Goal: Task Accomplishment & Management: Complete application form

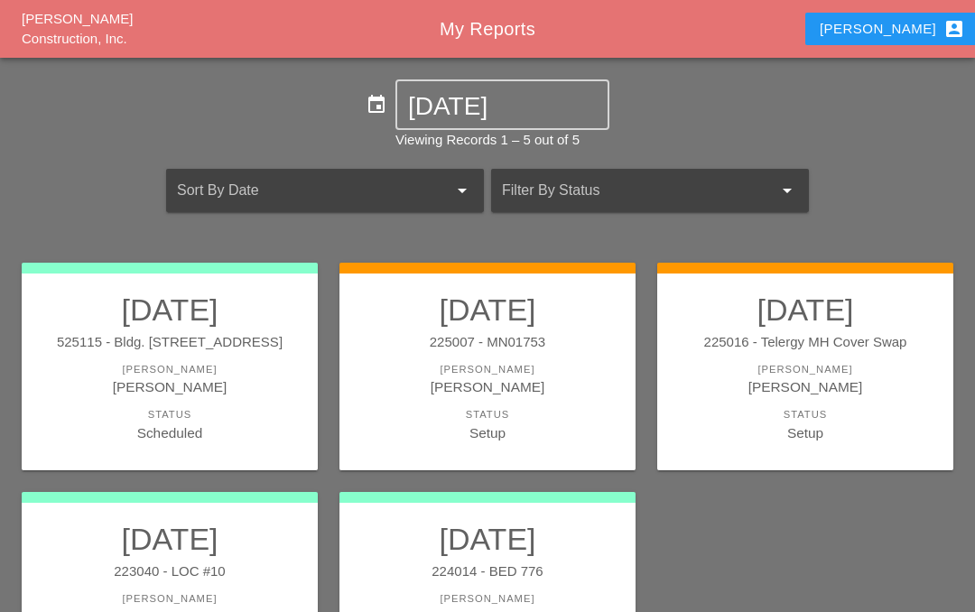
click at [159, 585] on link "10/17/2025 223040 - LOC #10 Foreman Iwan Belfor Status Scheduled" at bounding box center [170, 597] width 260 height 152
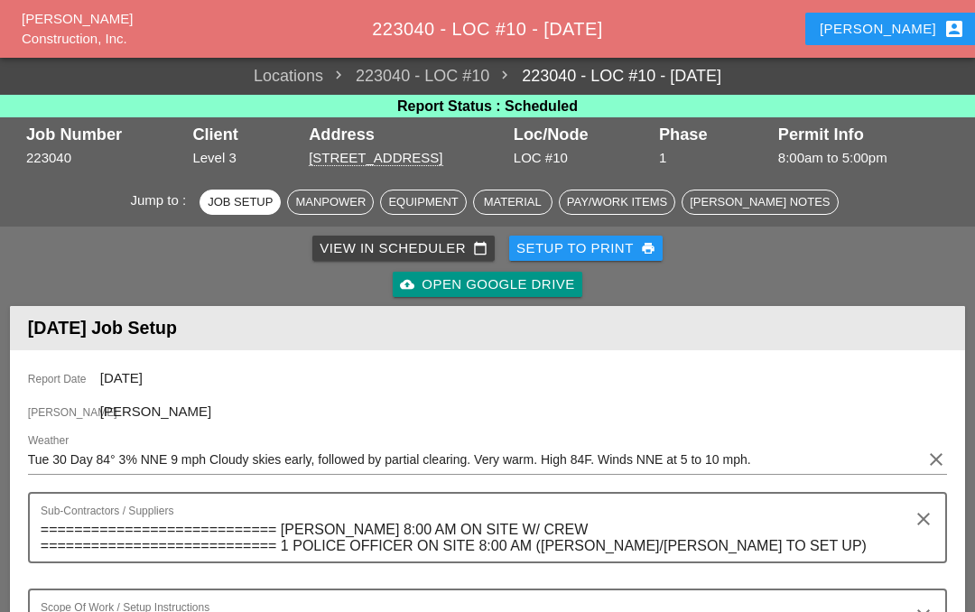
click at [417, 236] on link "View in Scheduler calendar_today" at bounding box center [403, 248] width 182 height 25
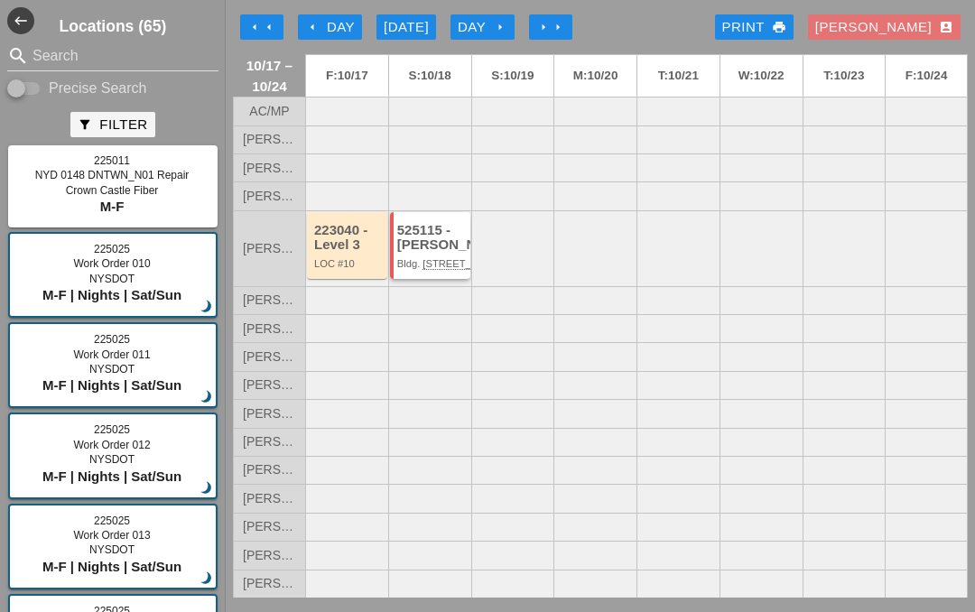
click at [430, 253] on div "525115 - Hugh O'Kane" at bounding box center [431, 238] width 69 height 30
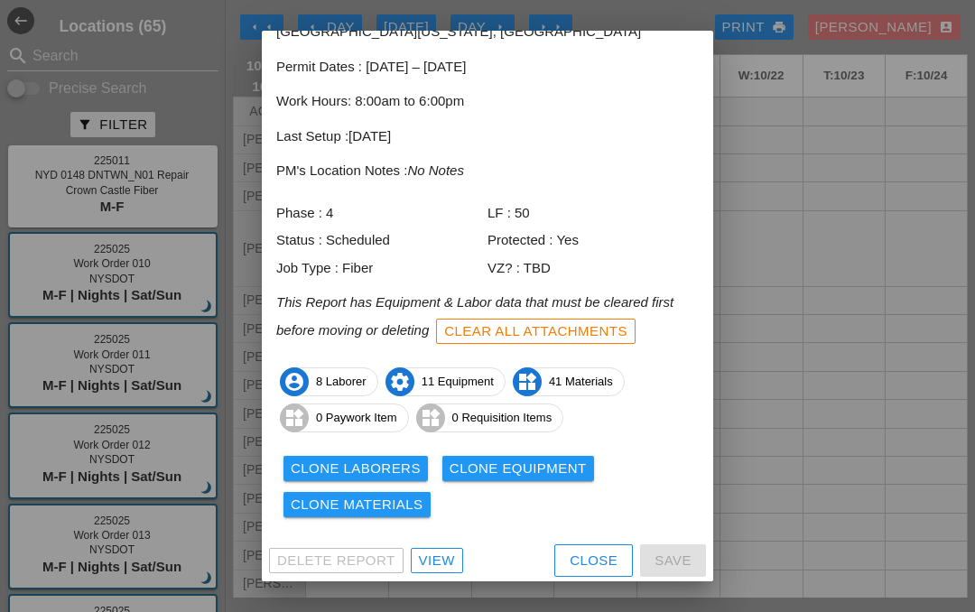
scroll to position [96, 0]
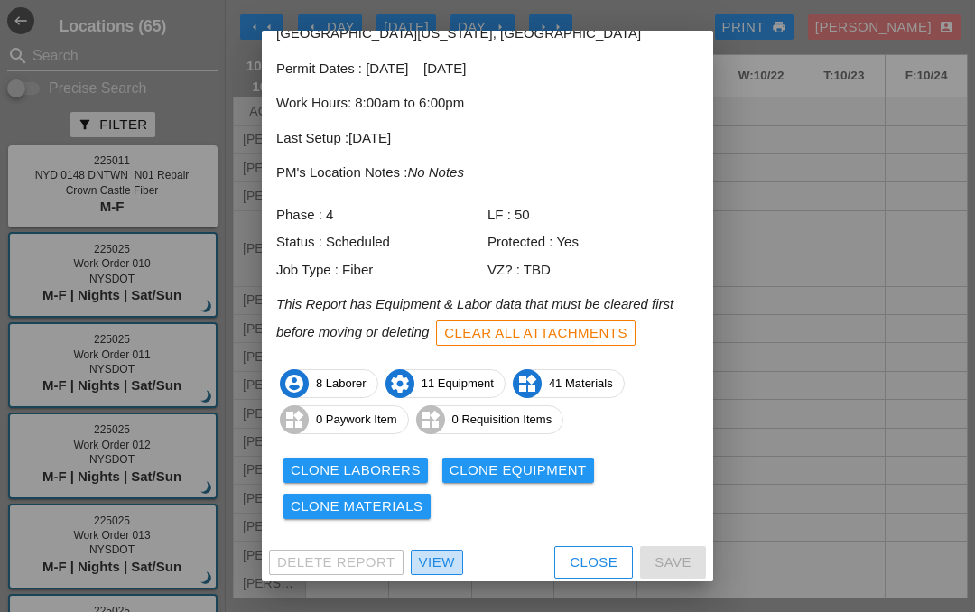
click at [434, 553] on div "View" at bounding box center [437, 563] width 36 height 21
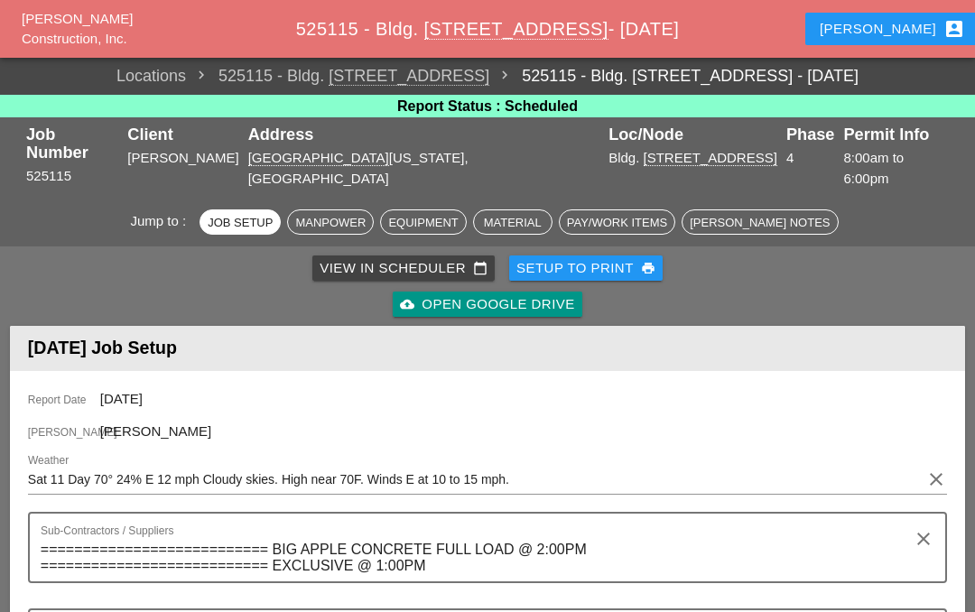
click at [887, 14] on button "Iwan account_box" at bounding box center [892, 29] width 174 height 33
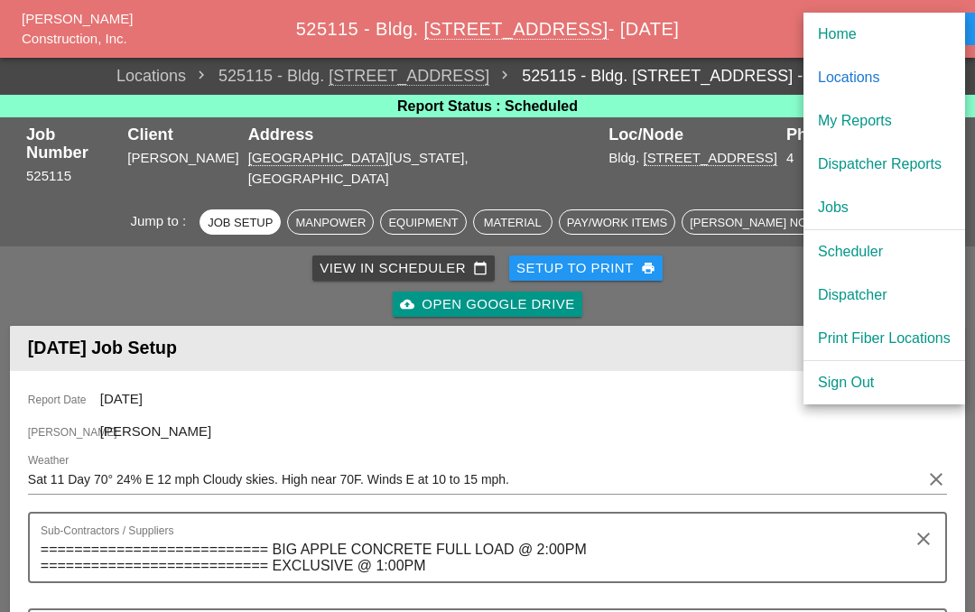
click at [900, 113] on div "My Reports" at bounding box center [884, 121] width 133 height 22
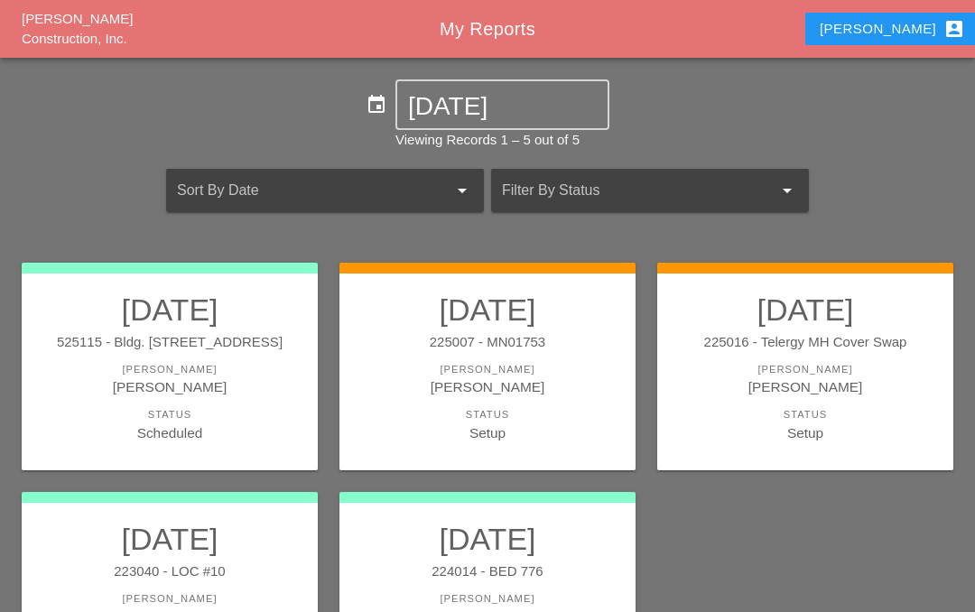
click at [796, 372] on div "[PERSON_NAME]" at bounding box center [805, 369] width 260 height 15
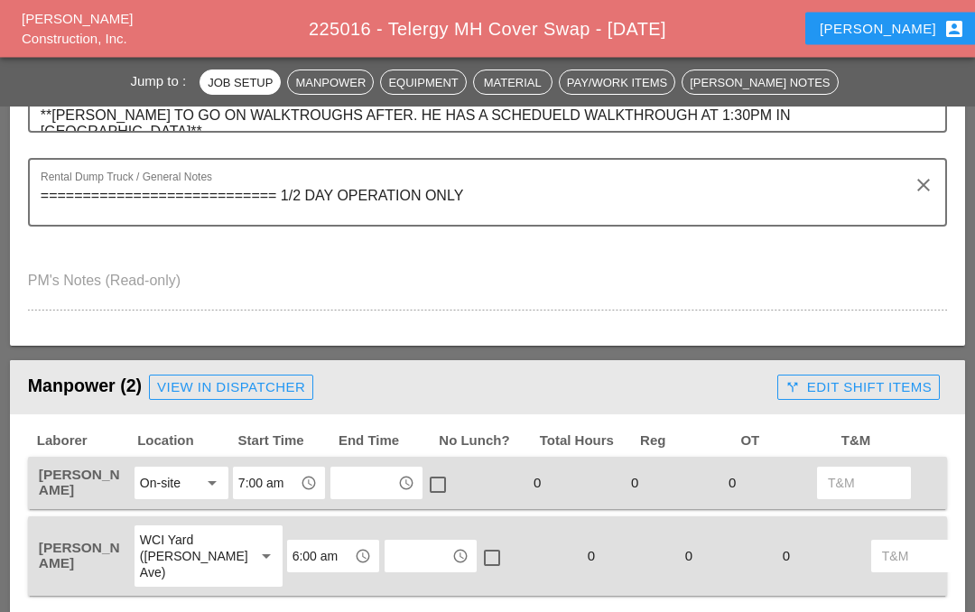
scroll to position [735, 0]
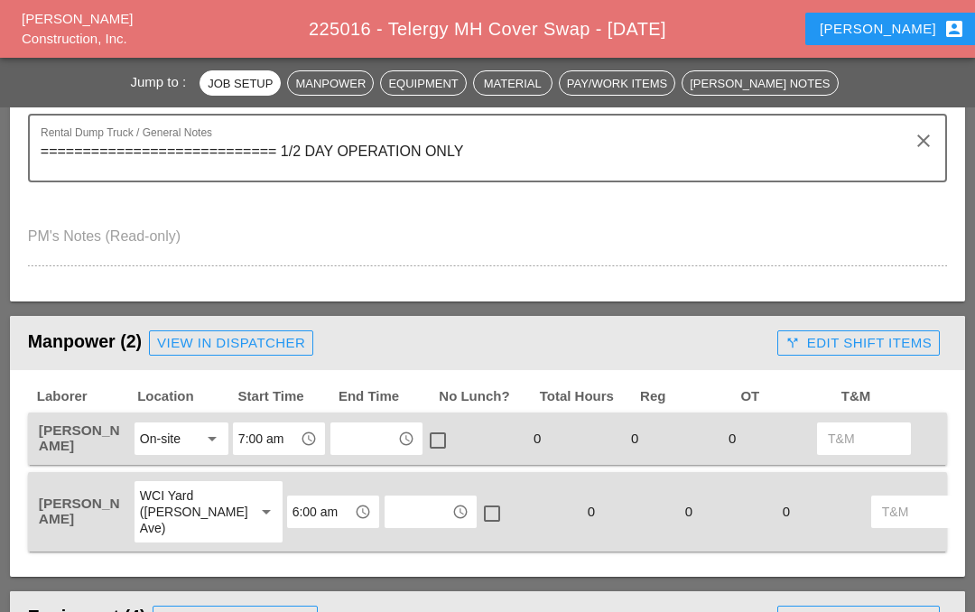
click at [389, 424] on input "text" at bounding box center [364, 438] width 56 height 29
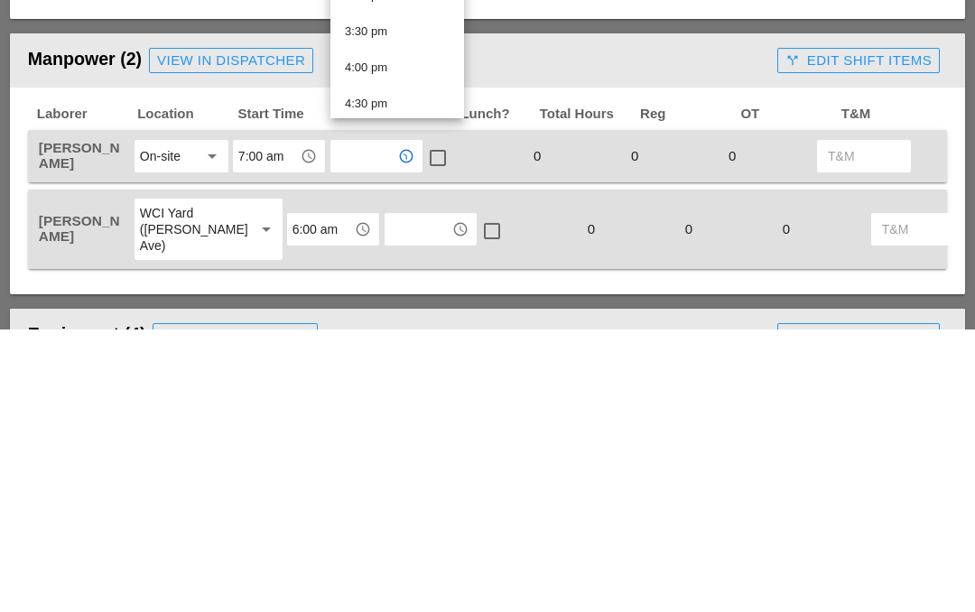
scroll to position [939, 0]
click at [418, 321] on div "3:30 pm" at bounding box center [397, 332] width 105 height 22
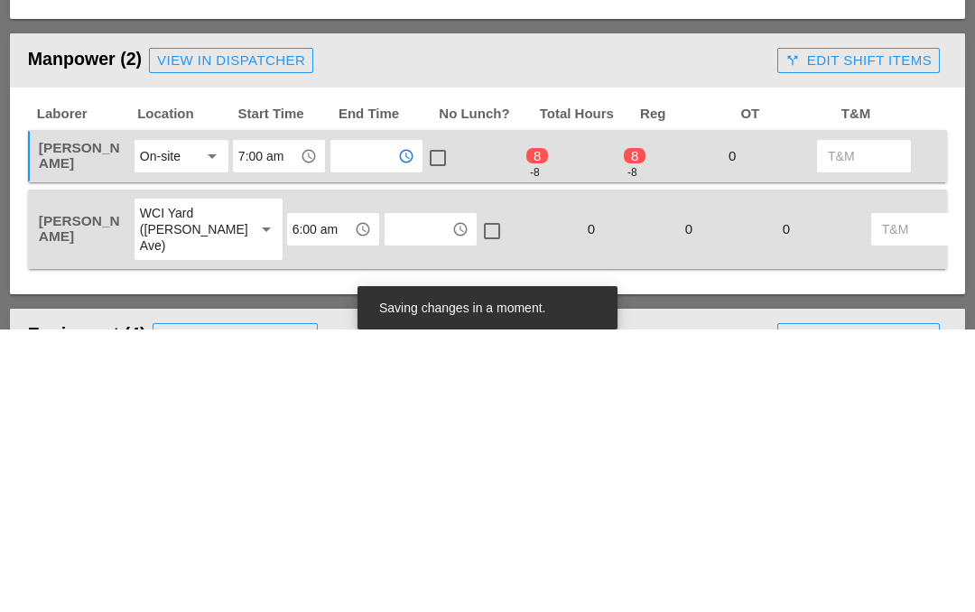
click at [390, 497] on input "text" at bounding box center [418, 511] width 56 height 29
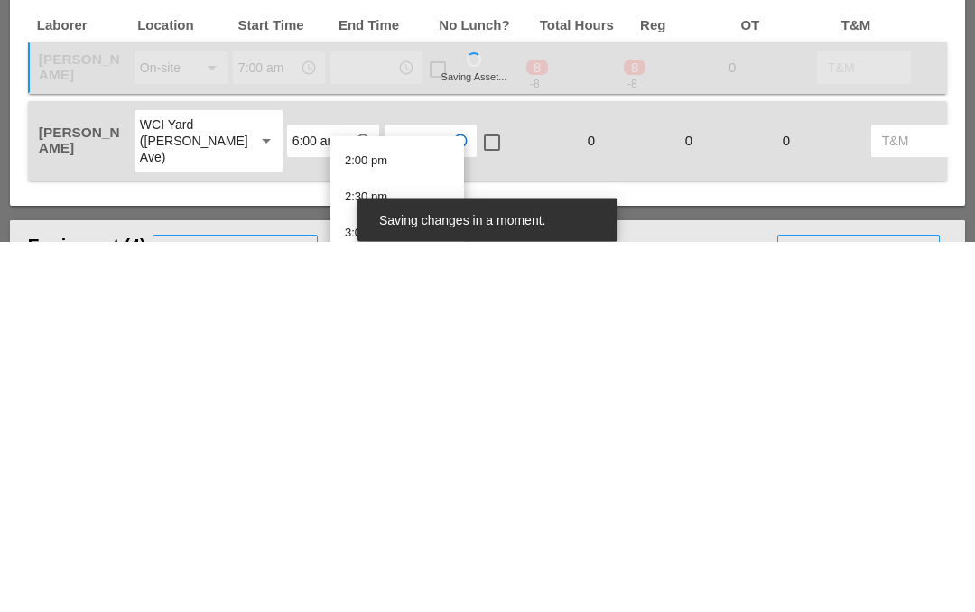
scroll to position [1016, 0]
click at [397, 550] on div "2:30 pm" at bounding box center [397, 561] width 105 height 22
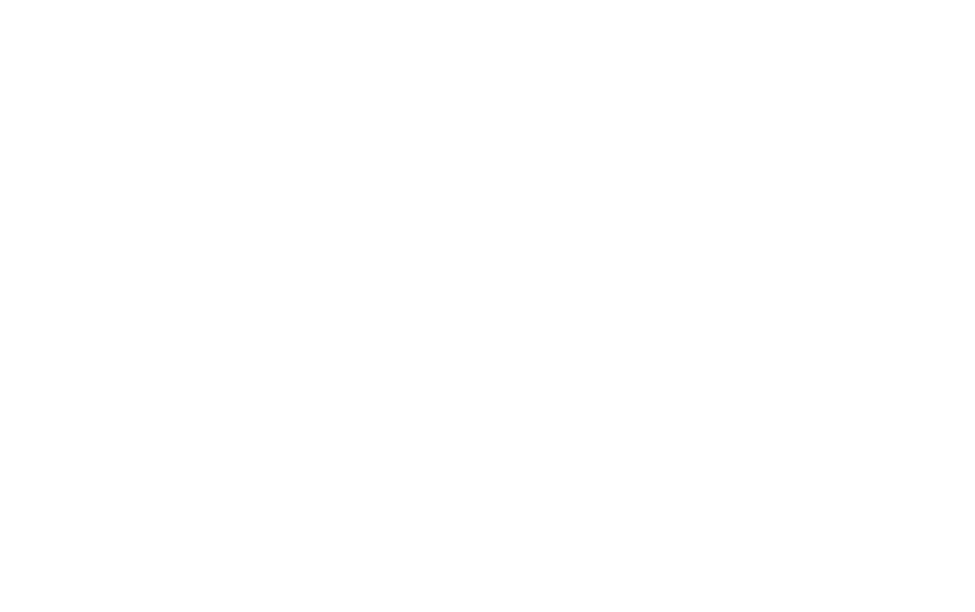
scroll to position [1956, 0]
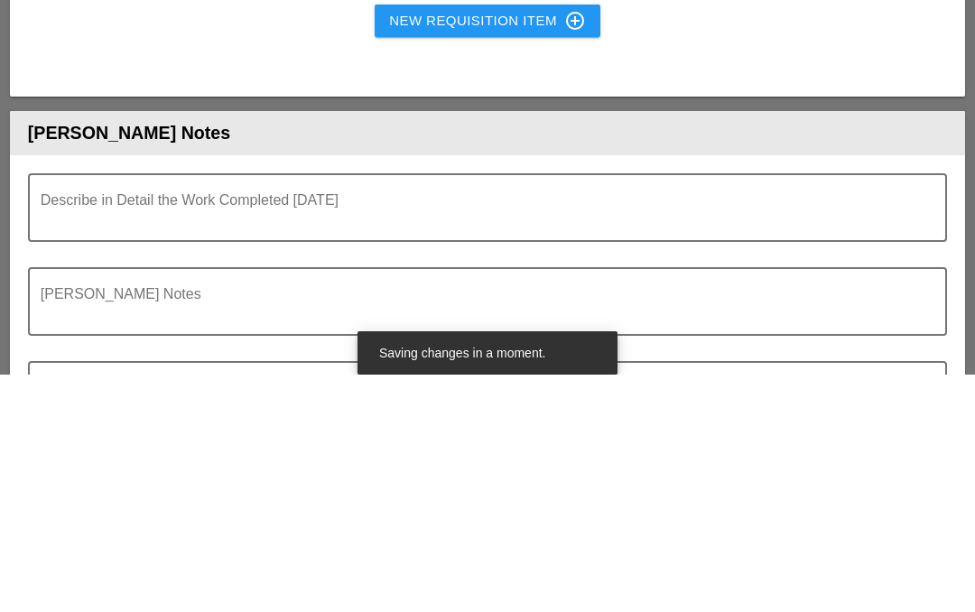
click at [104, 434] on textarea "Describe in Detail the Work Completed Today" at bounding box center [480, 455] width 879 height 43
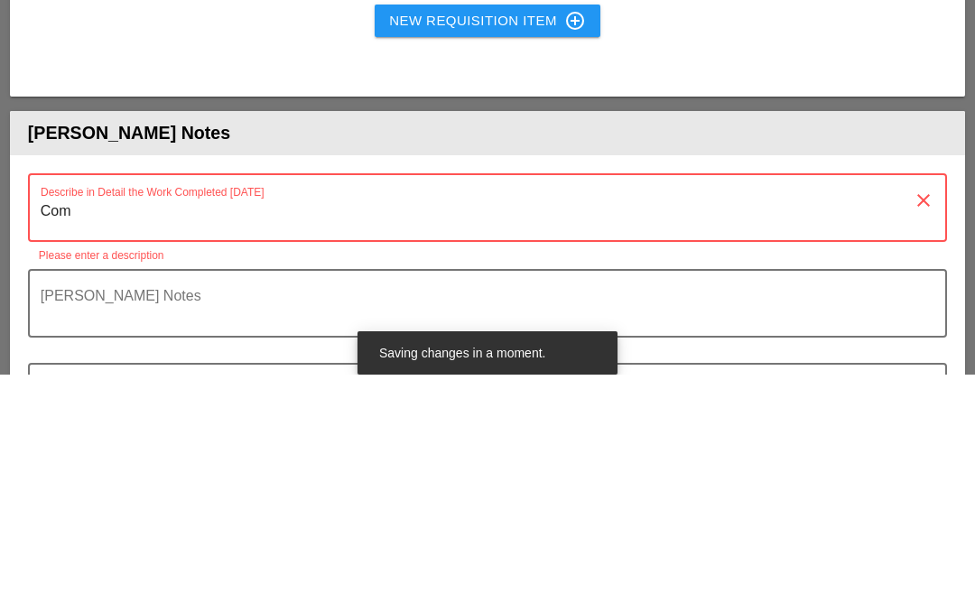
type textarea "Comp"
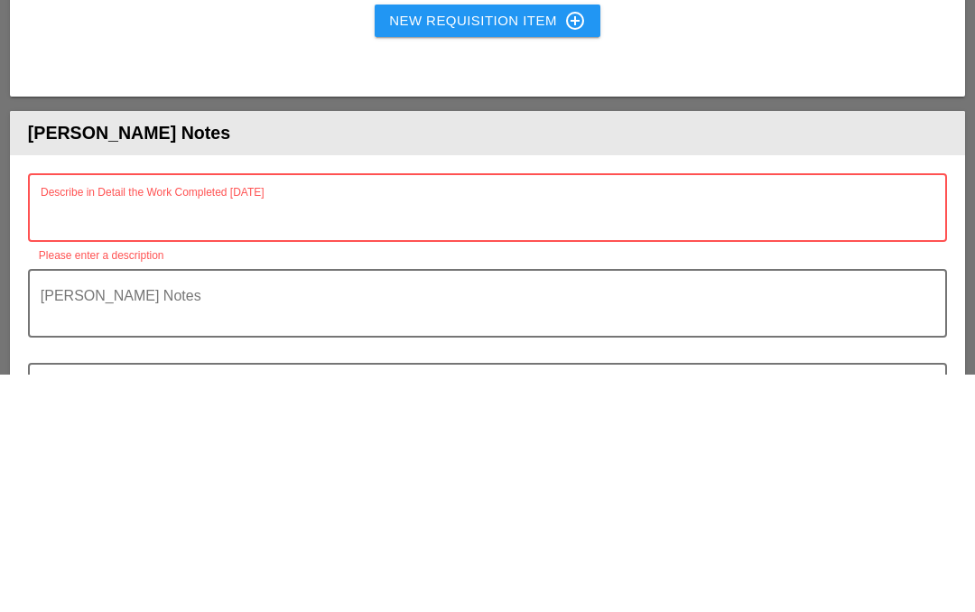
type textarea "c"
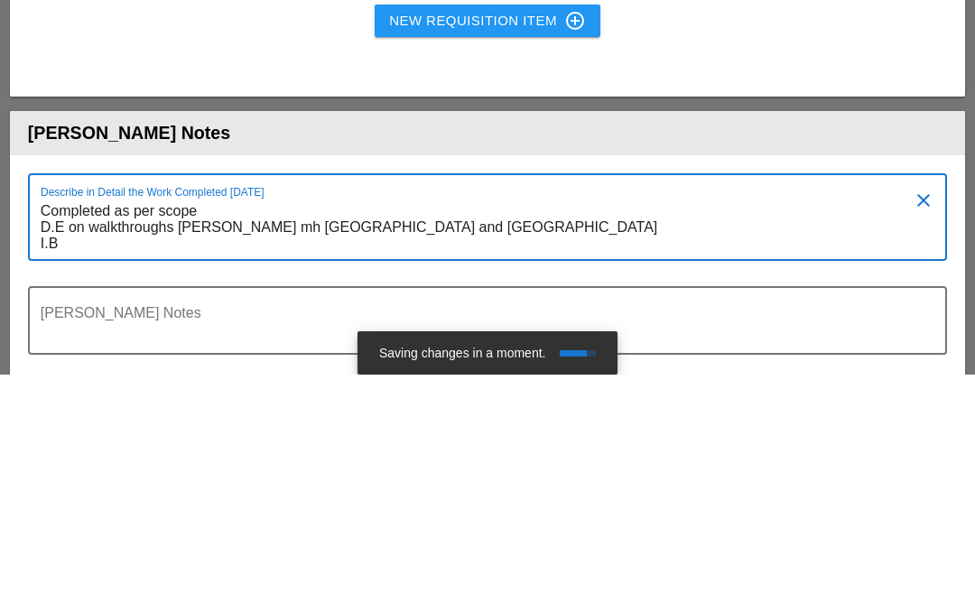
click at [178, 434] on textarea "Completed as per scope D.E on walkthroughs Hugh Okane mh 183rd street and Park …" at bounding box center [480, 465] width 879 height 62
click at [397, 434] on textarea "Completed as per scope D.E checking out damaged Mh coverHugh Okane mh 183rd str…" at bounding box center [480, 465] width 879 height 62
click at [275, 434] on textarea "Completed as per scope D.E checking out damaged Mh coverHugh Okane 183rd street…" at bounding box center [480, 465] width 879 height 62
click at [278, 434] on textarea "Completed as per scope D.E checking out damaged Mh coverHugh Okane 183rd street…" at bounding box center [480, 465] width 879 height 62
click at [275, 434] on textarea "Completed as per scope D.E checking out damaged Mh coverHugh Okane 183rd street…" at bounding box center [480, 465] width 879 height 62
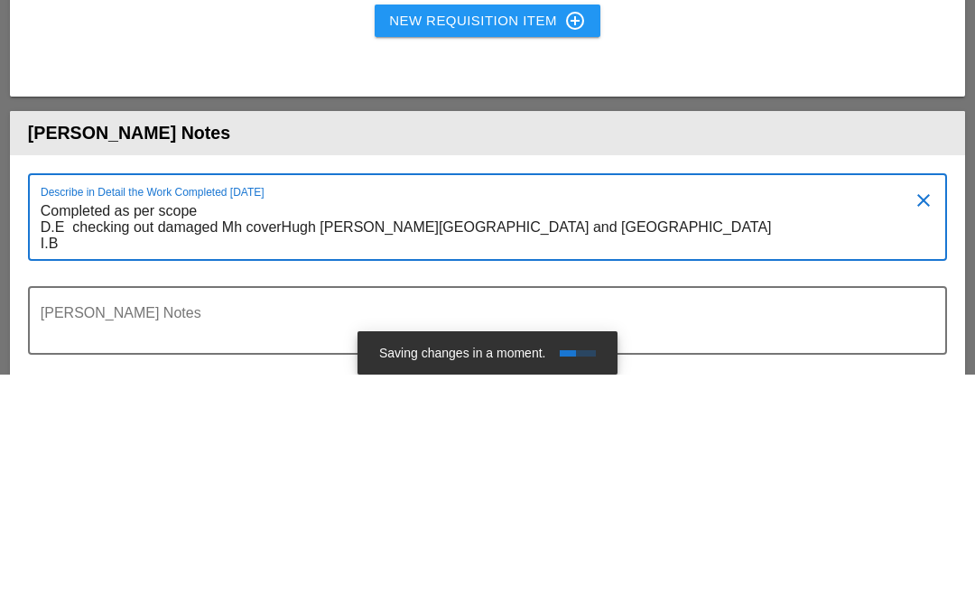
click at [284, 434] on textarea "Completed as per scope D.E checking out damaged Mh coverHugh Okane 183rd street…" at bounding box center [480, 465] width 879 height 62
click at [70, 434] on textarea "Completed as per scope D.E checking out damaged Mh cover Hugh Okane 183rd stree…" at bounding box center [480, 465] width 879 height 62
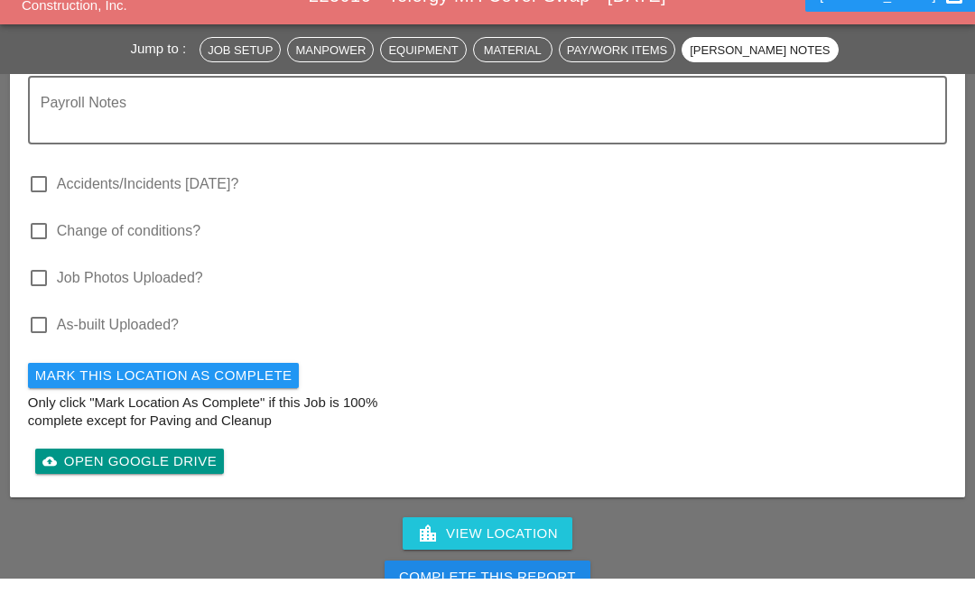
scroll to position [2498, 0]
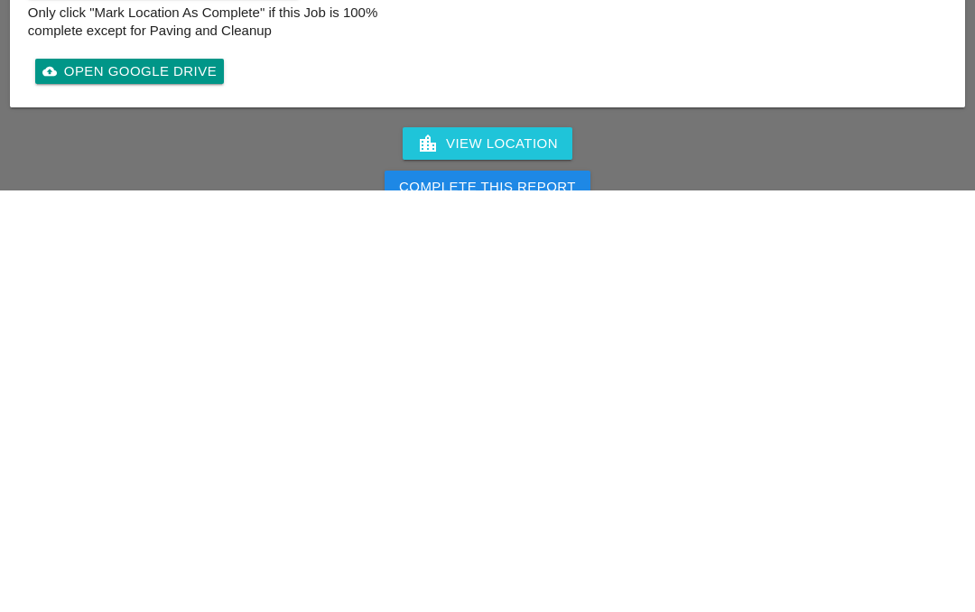
type textarea "Completed as per scope D.E checking out damaged Mh cover Hugh Okane 183rd stree…"
click at [533, 599] on div "Complete This Report" at bounding box center [487, 609] width 177 height 21
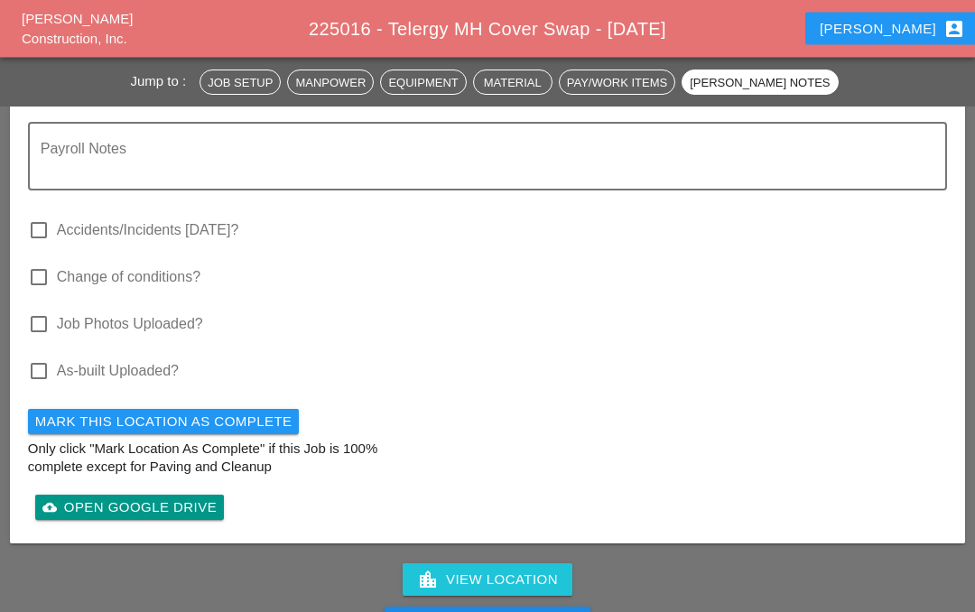
scroll to position [2485, 0]
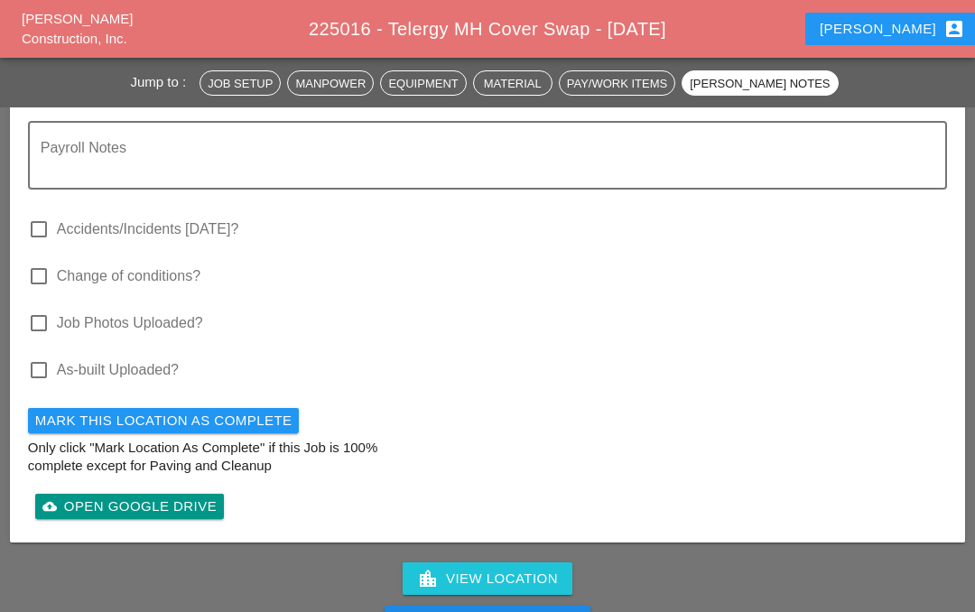
click at [542, 611] on div "Complete This Report" at bounding box center [487, 622] width 177 height 21
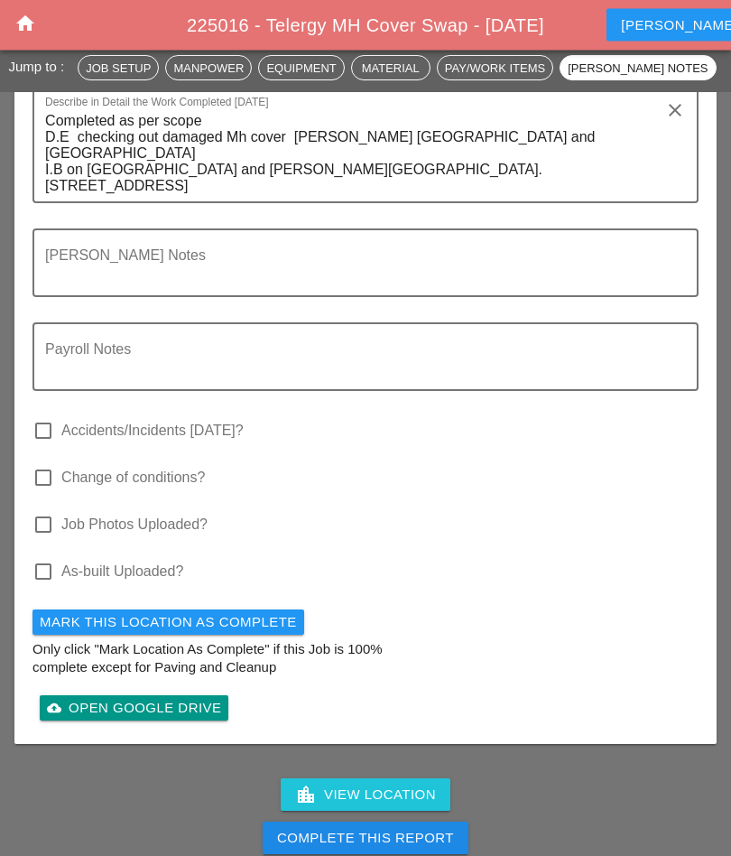
scroll to position [2439, 0]
click at [422, 611] on div "Complete This Report" at bounding box center [365, 838] width 177 height 21
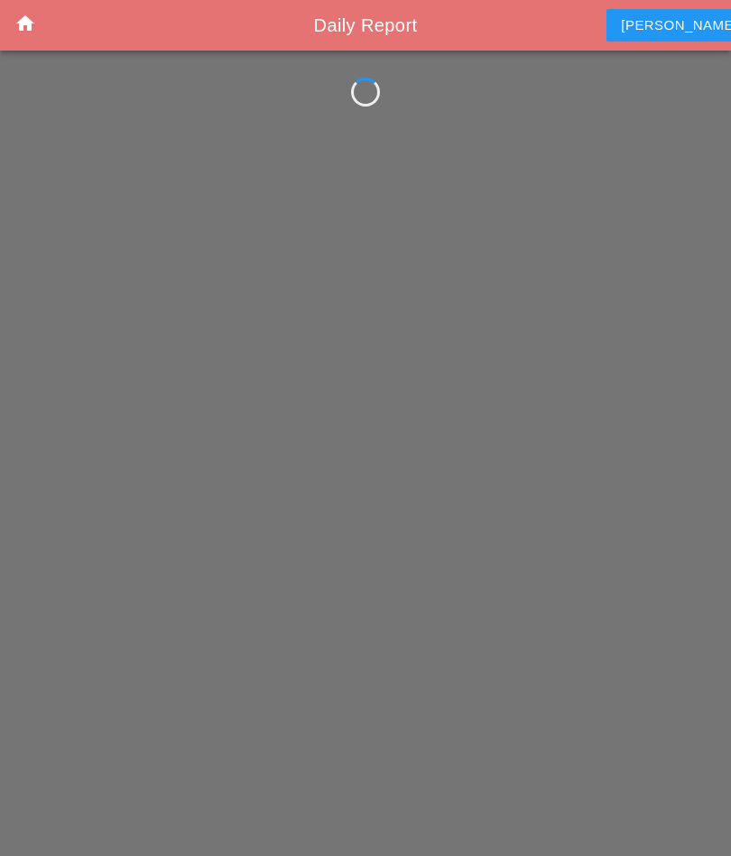
click at [179, 142] on div "home Daily Report Iwan account_box" at bounding box center [365, 428] width 731 height 856
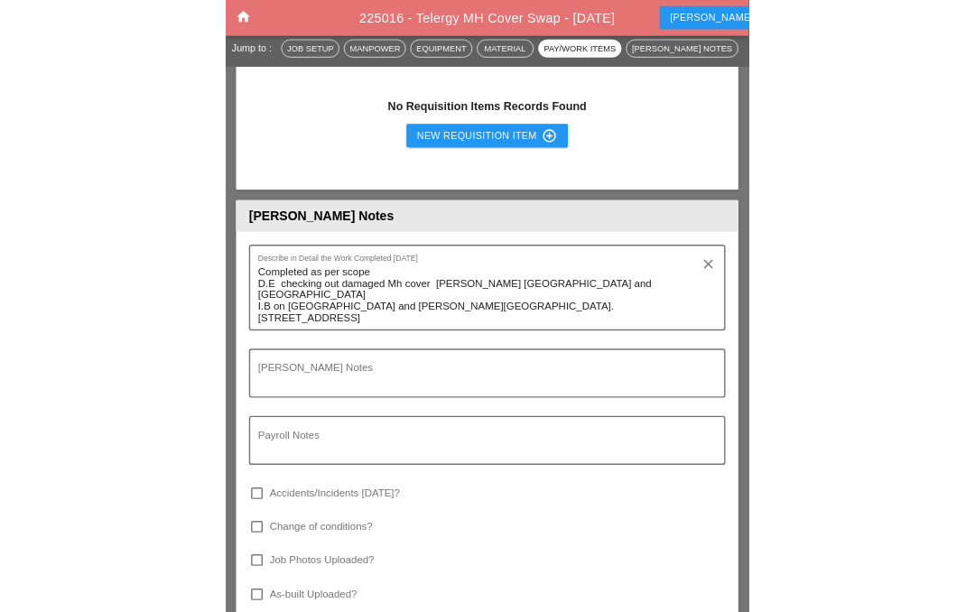
scroll to position [2197, 0]
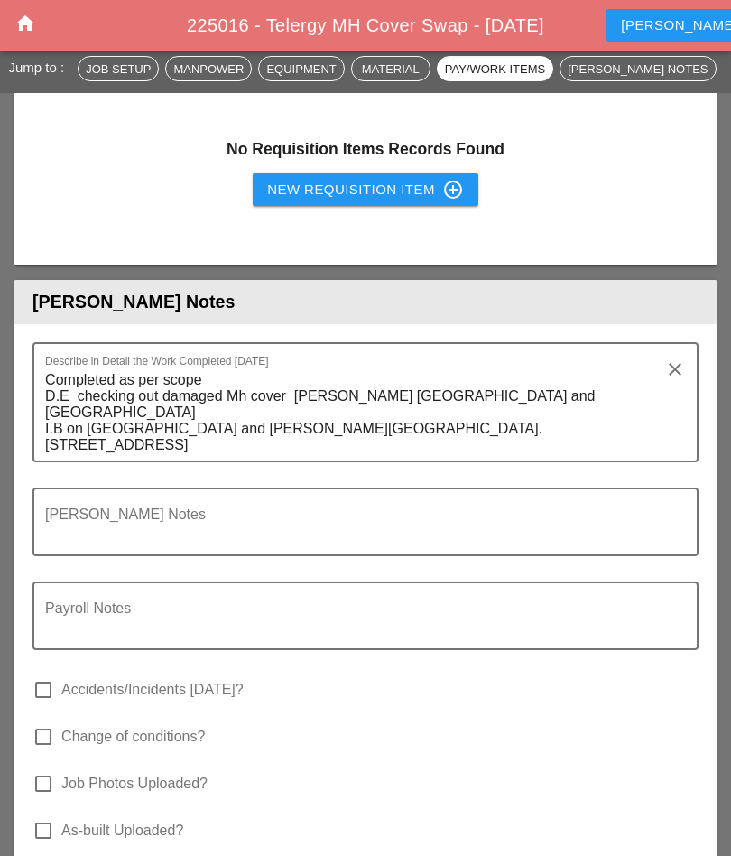
click at [198, 511] on textarea "Foreman's Notes" at bounding box center [358, 532] width 627 height 43
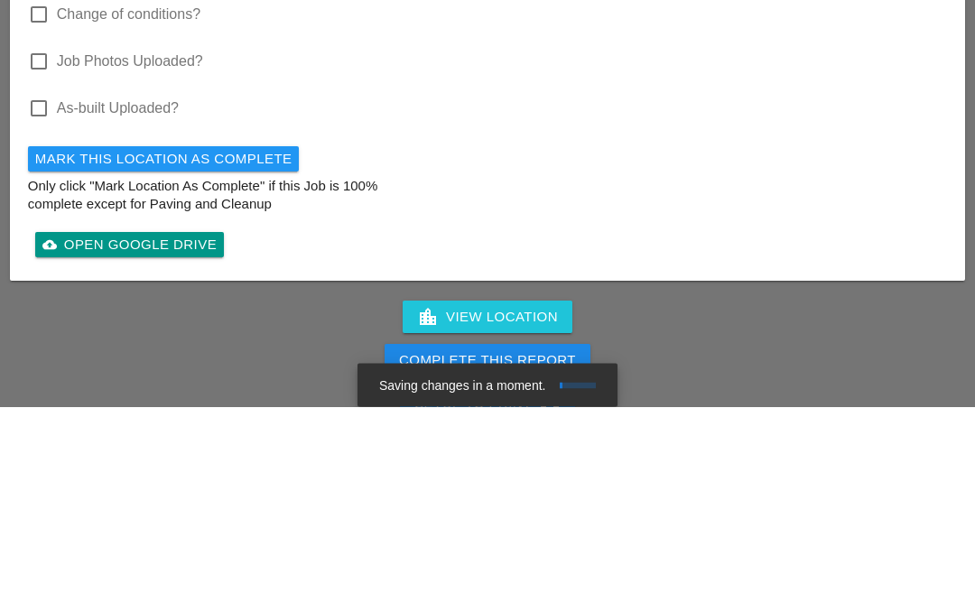
scroll to position [2707, 0]
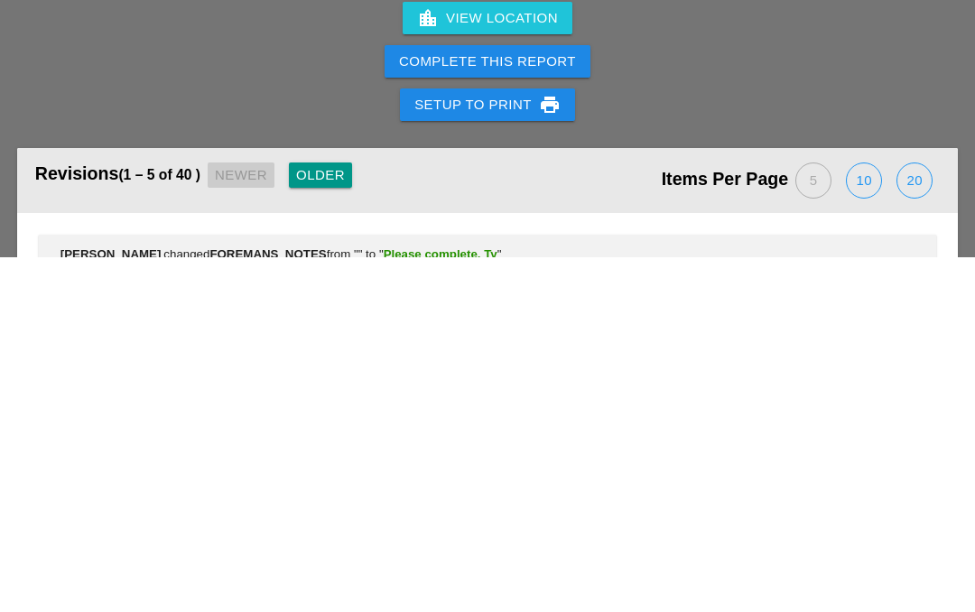
type textarea "Please complete. Ty"
click at [565, 400] on button "Complete This Report" at bounding box center [488, 416] width 206 height 33
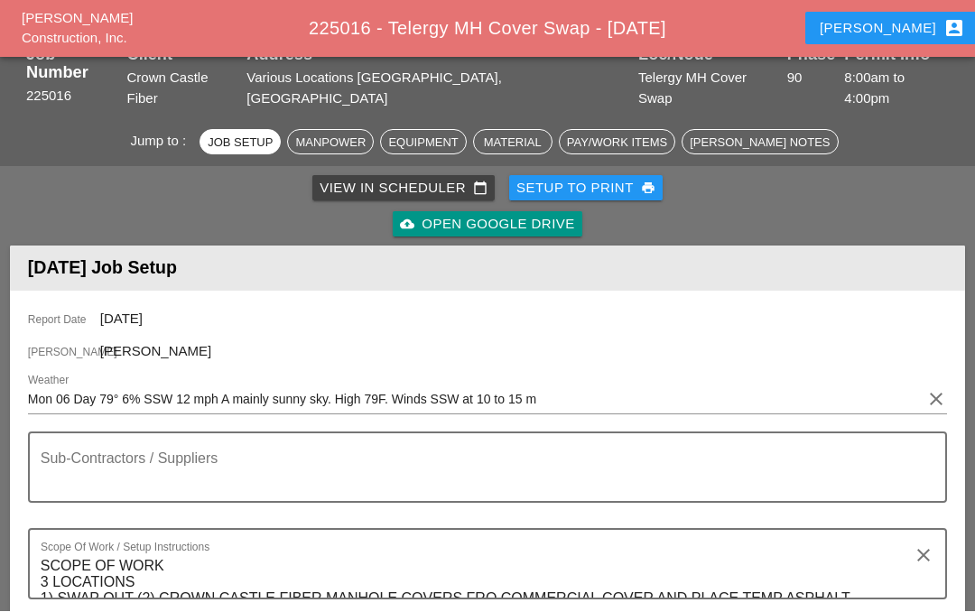
scroll to position [79, 0]
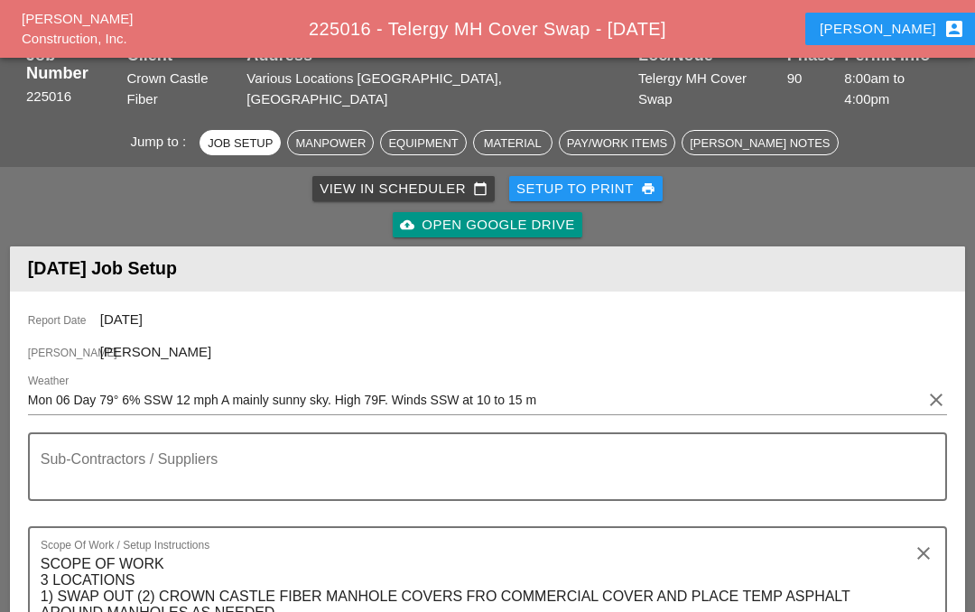
click at [895, 33] on div "Iwan account_box" at bounding box center [892, 29] width 145 height 22
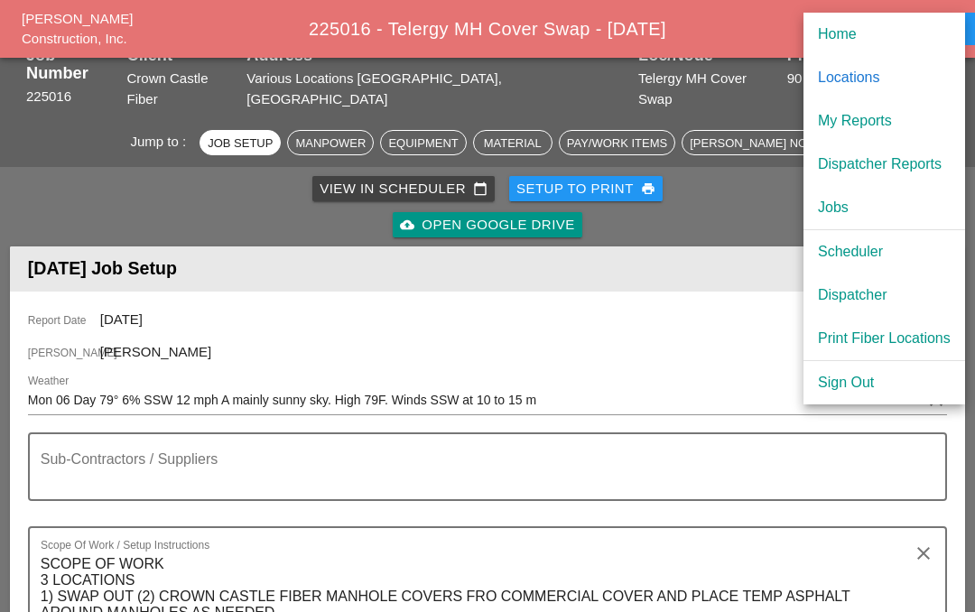
click at [880, 124] on div "My Reports" at bounding box center [884, 121] width 133 height 22
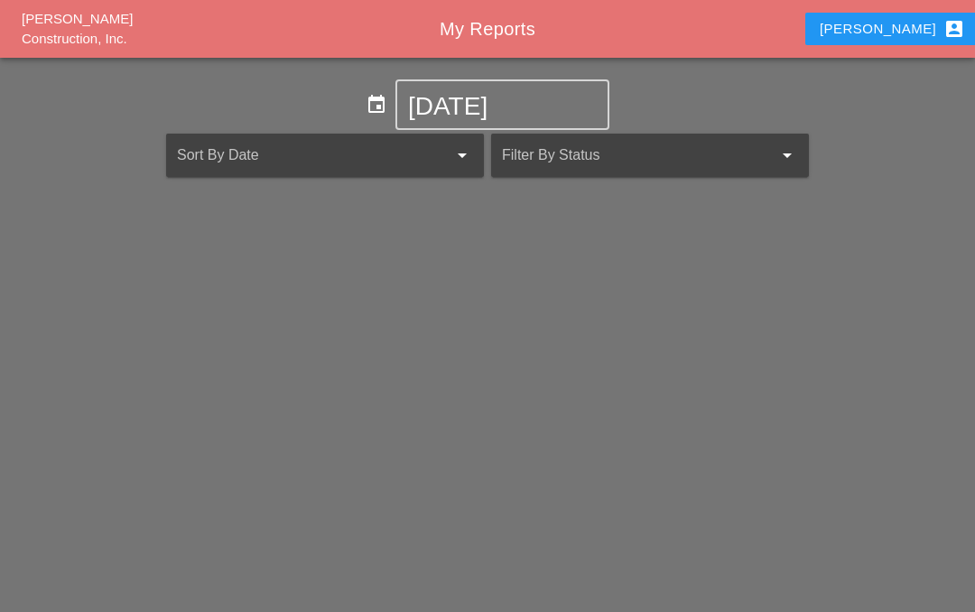
scroll to position [79, 0]
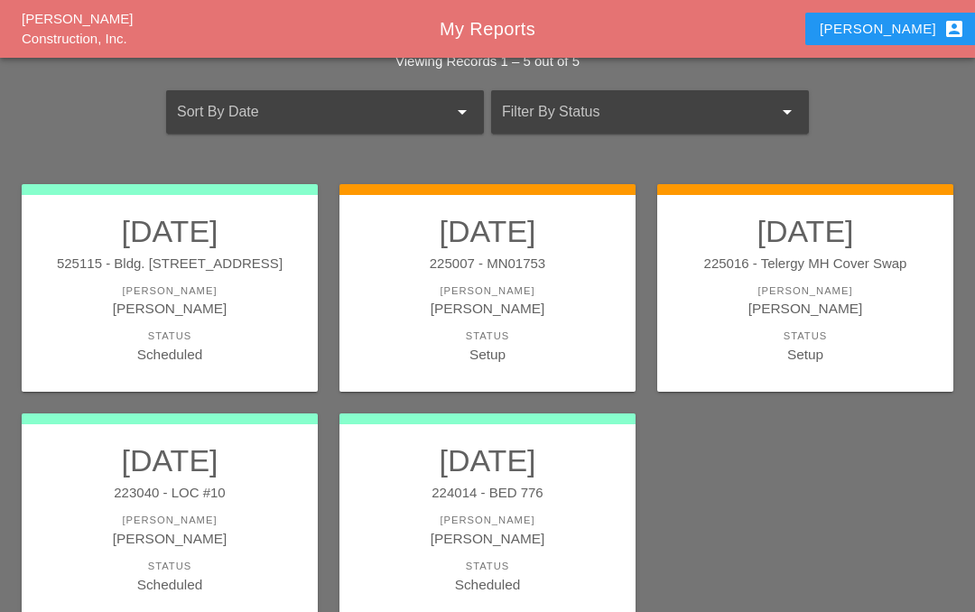
click at [518, 283] on div "[PERSON_NAME]" at bounding box center [488, 290] width 260 height 15
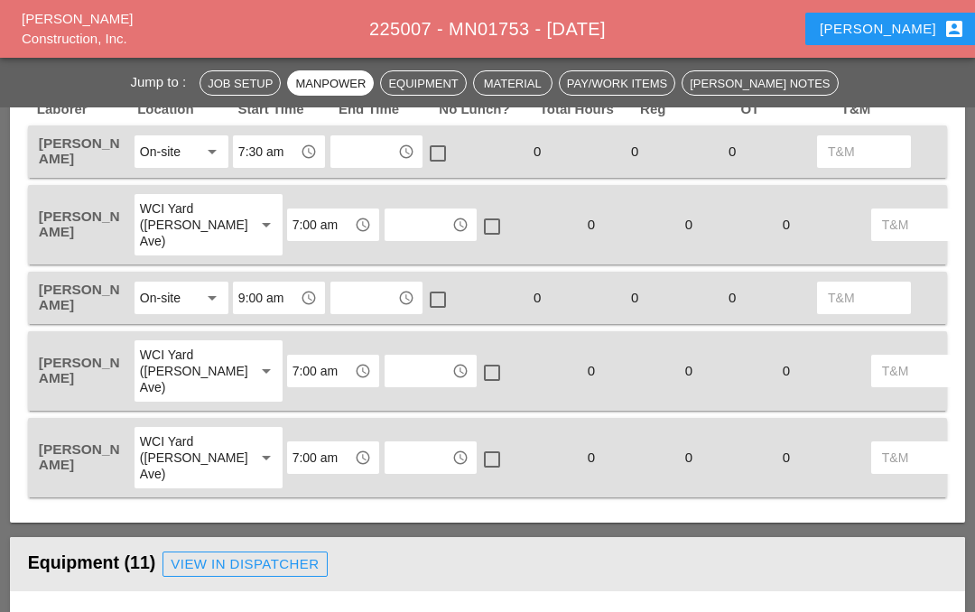
scroll to position [941, 0]
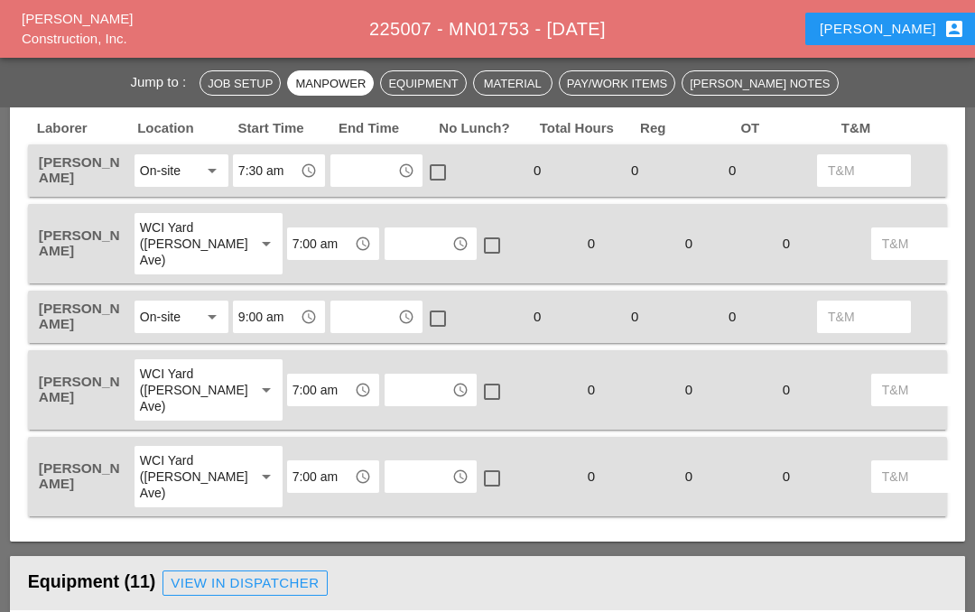
click at [382, 156] on input "text" at bounding box center [364, 170] width 56 height 29
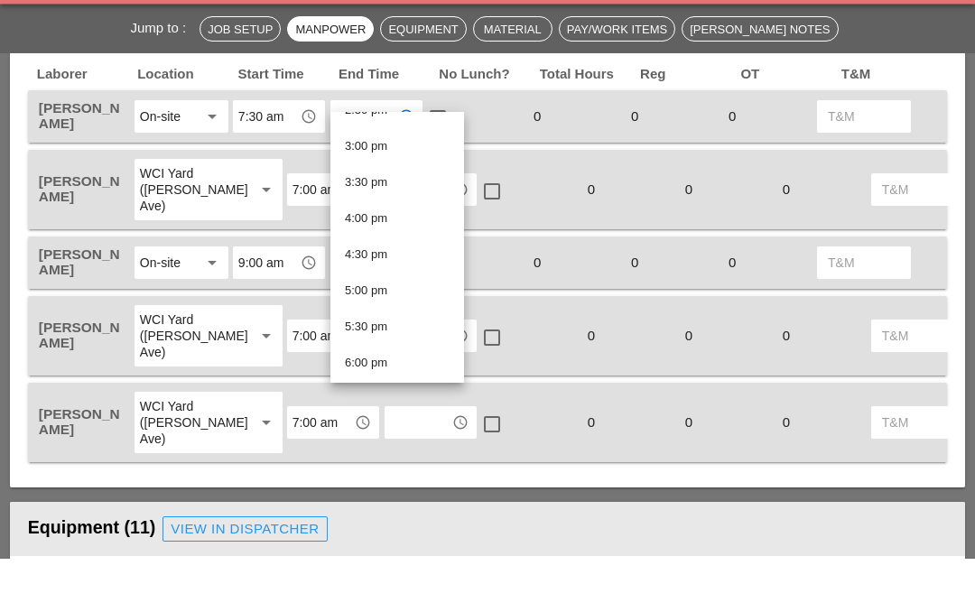
scroll to position [1080, 0]
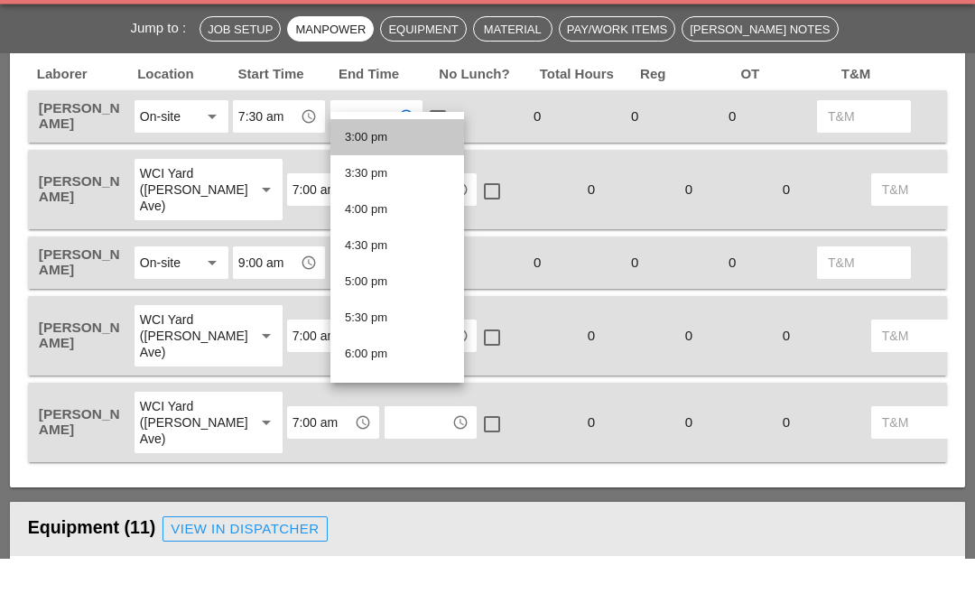
click at [415, 181] on div "3:00 pm" at bounding box center [397, 192] width 105 height 22
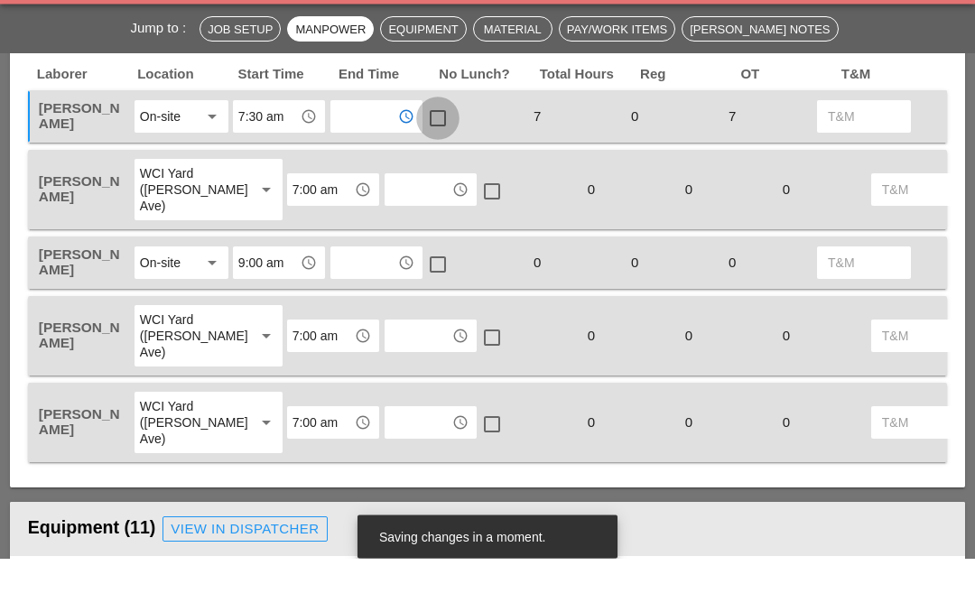
click at [441, 157] on div at bounding box center [438, 172] width 31 height 31
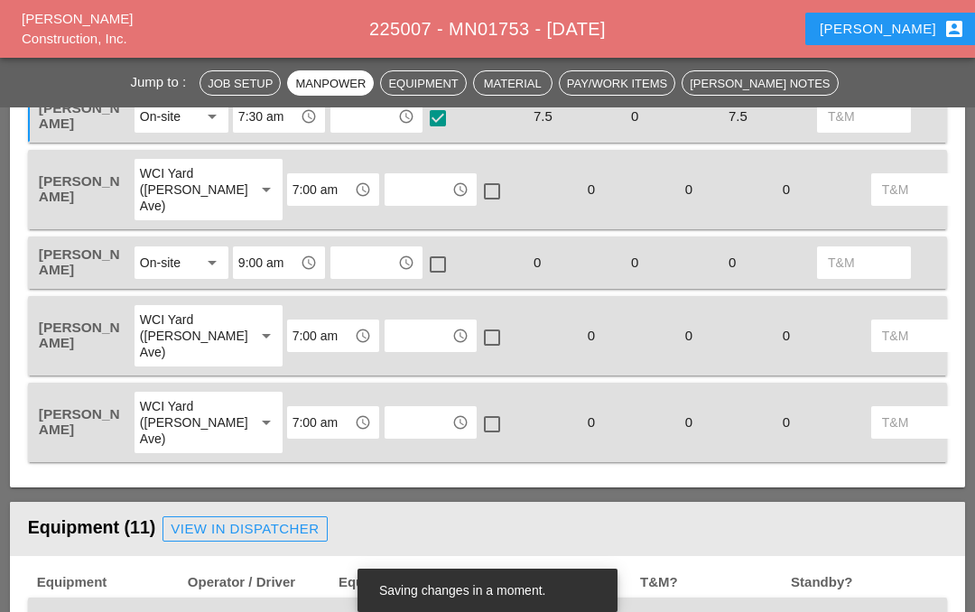
click at [390, 175] on input "text" at bounding box center [418, 189] width 56 height 29
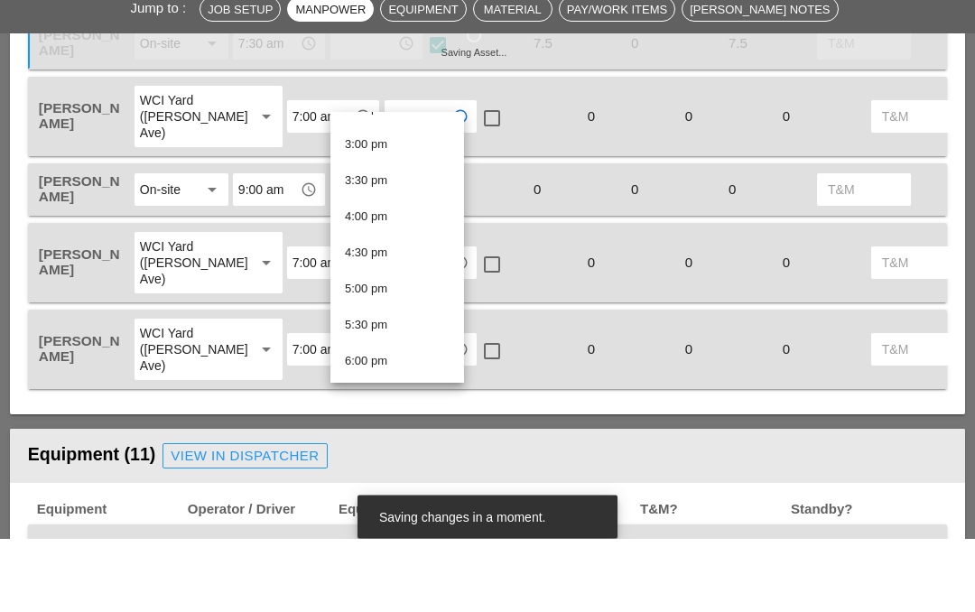
scroll to position [1073, 0]
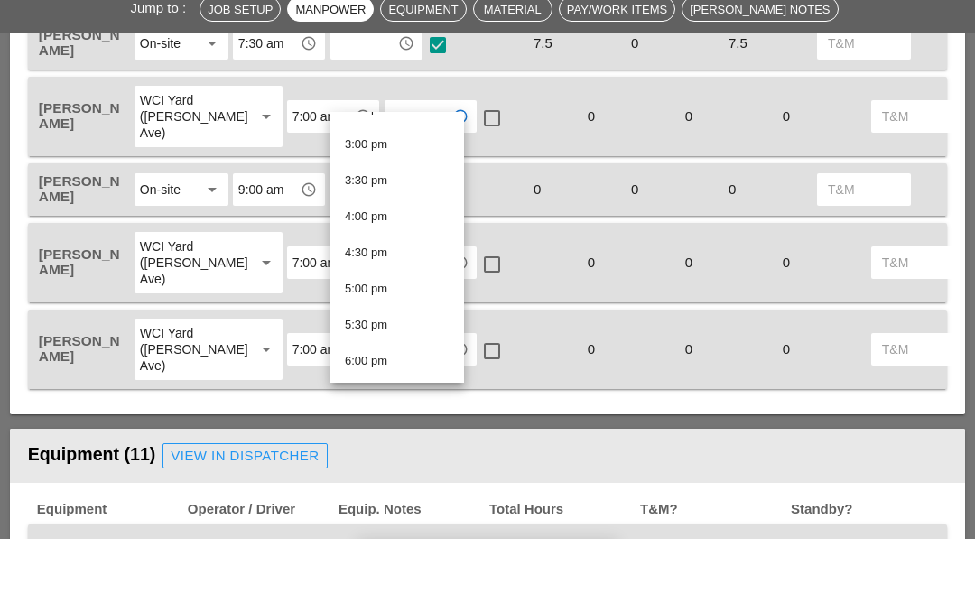
click at [405, 208] on div "3:00 pm" at bounding box center [397, 219] width 105 height 22
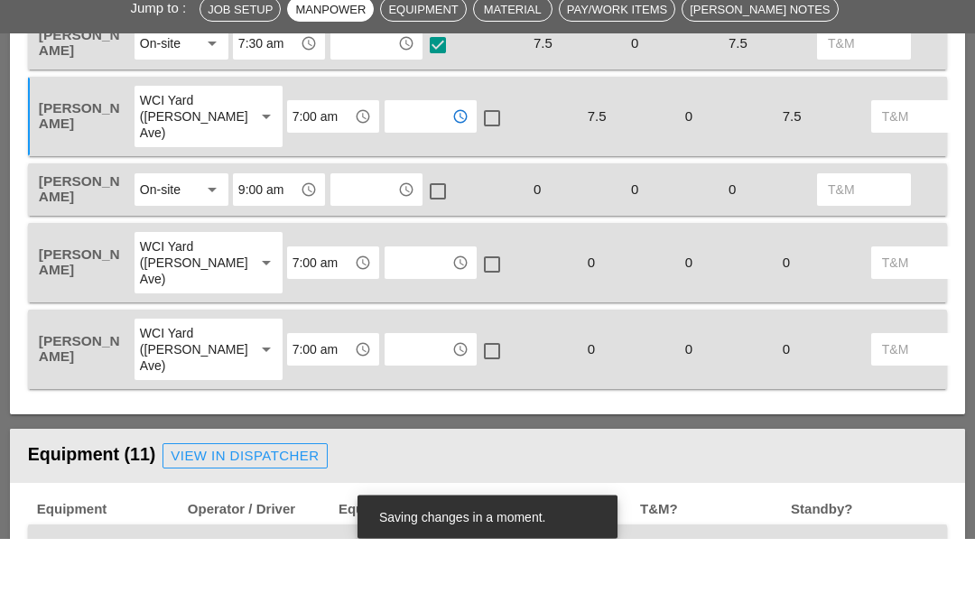
click at [380, 249] on input "text" at bounding box center [364, 263] width 56 height 29
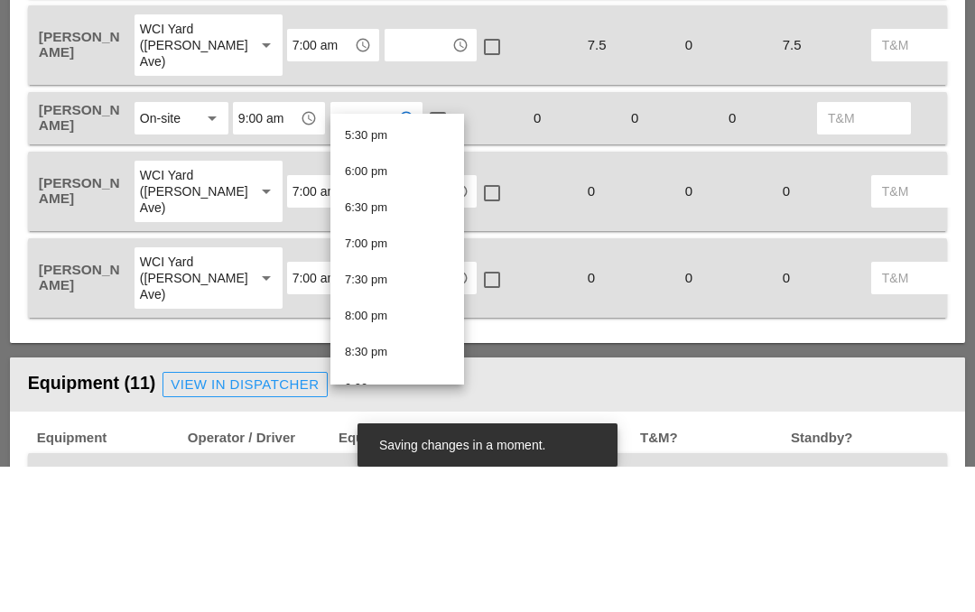
scroll to position [1224, 0]
click at [402, 274] on div "5:00 pm" at bounding box center [397, 285] width 105 height 22
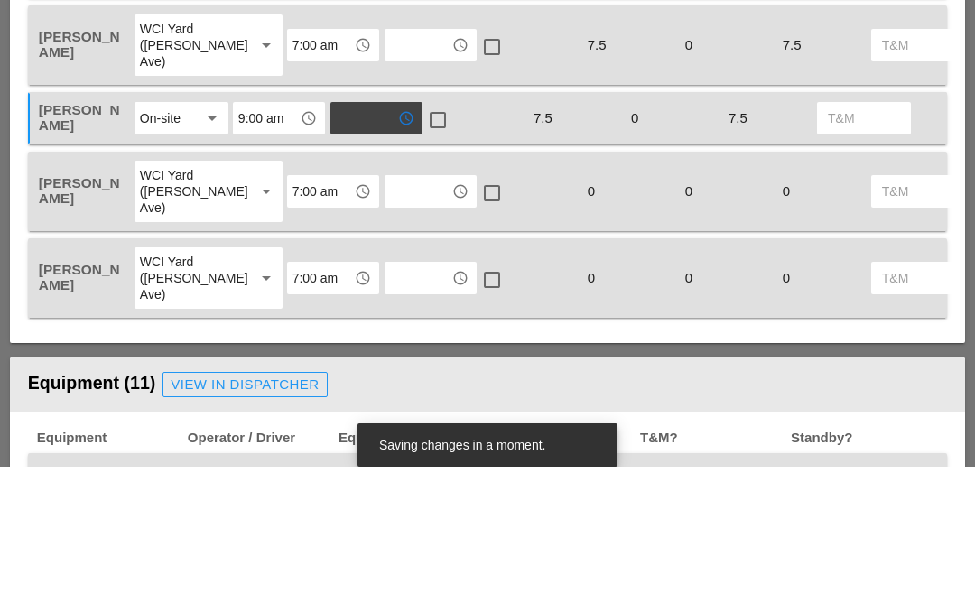
click at [390, 322] on input "text" at bounding box center [418, 336] width 56 height 29
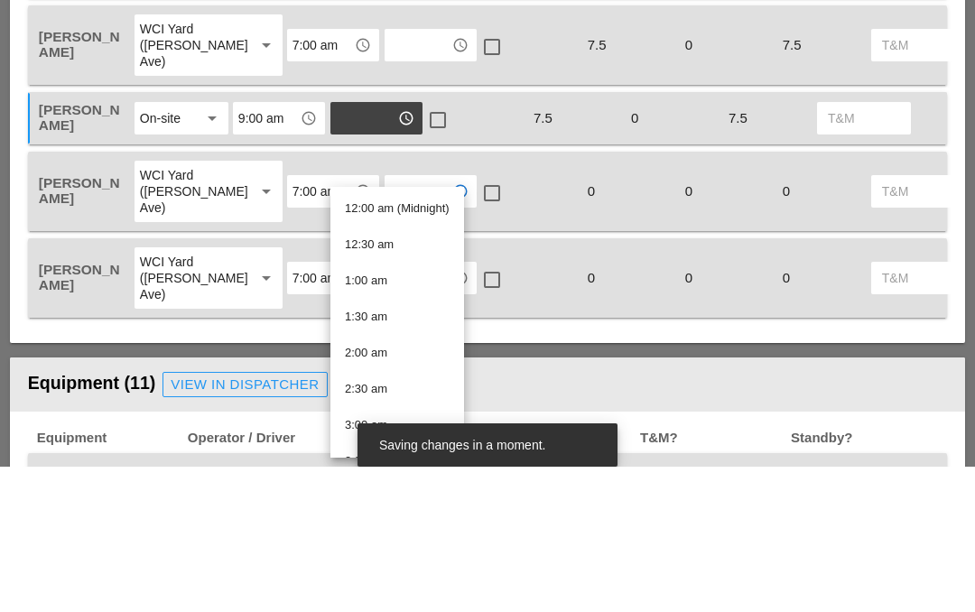
click at [443, 250] on div at bounding box center [438, 265] width 31 height 31
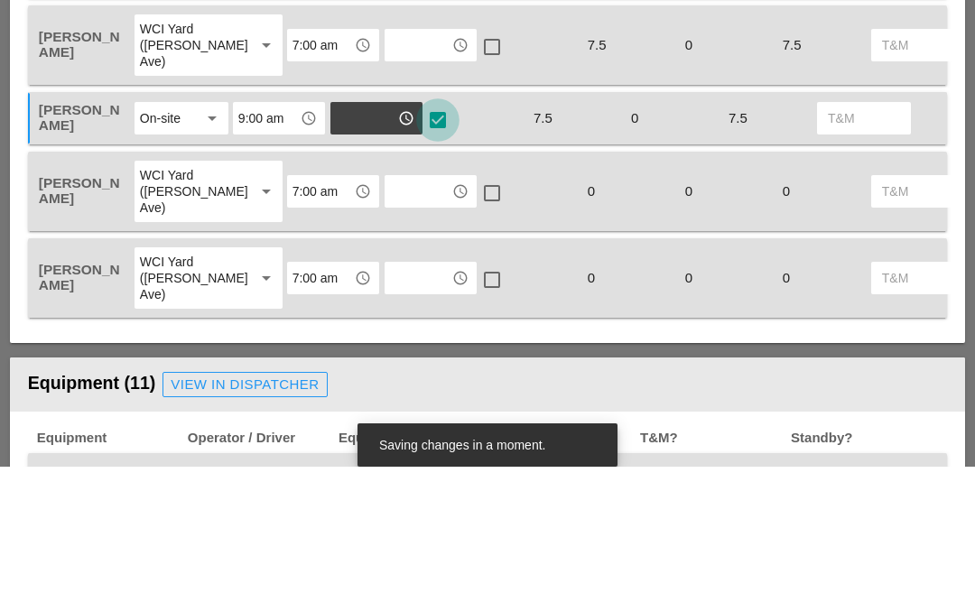
scroll to position [1139, 0]
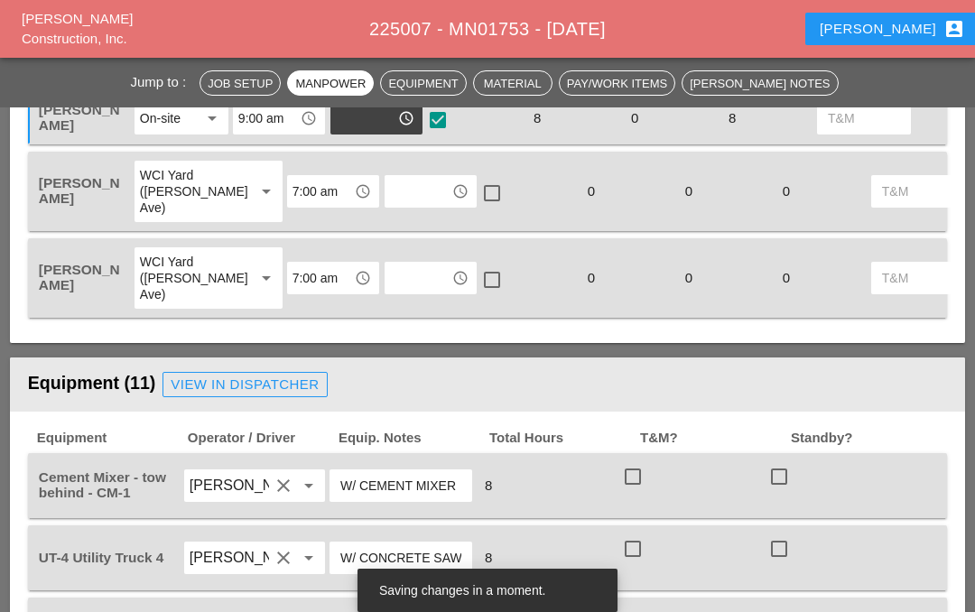
click at [390, 177] on input "text" at bounding box center [418, 191] width 56 height 29
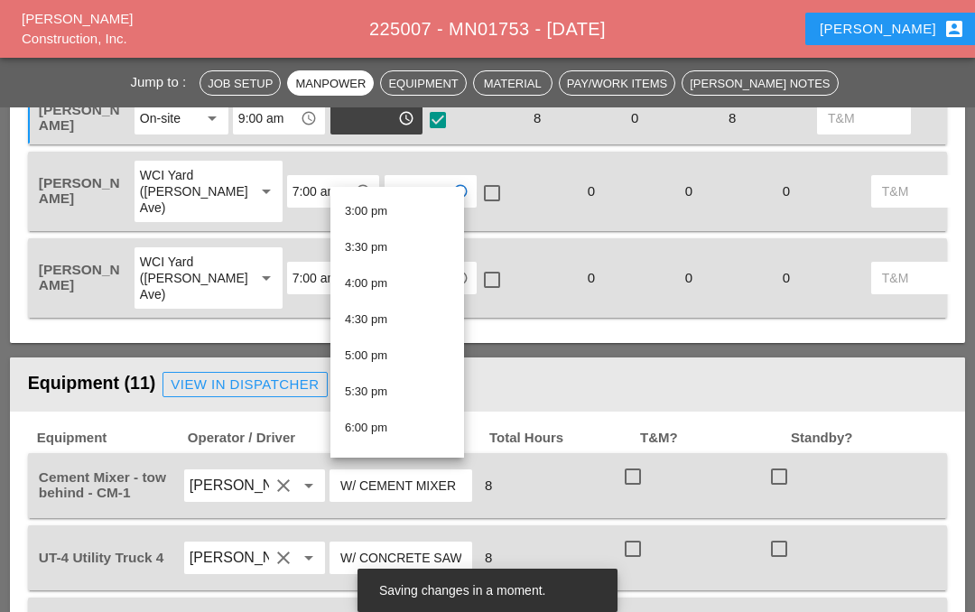
scroll to position [1076, 0]
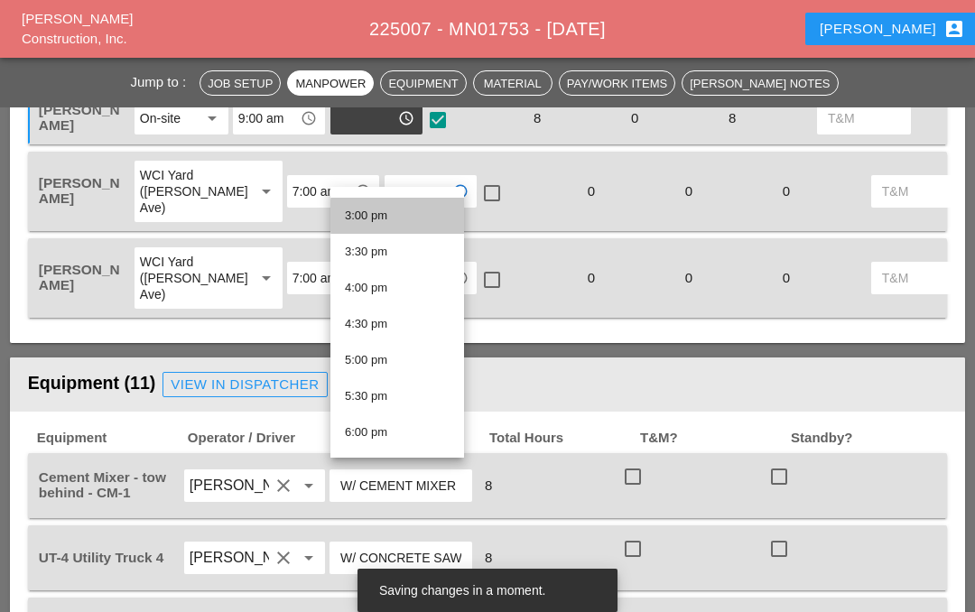
click at [400, 213] on div "3:00 pm" at bounding box center [397, 216] width 105 height 22
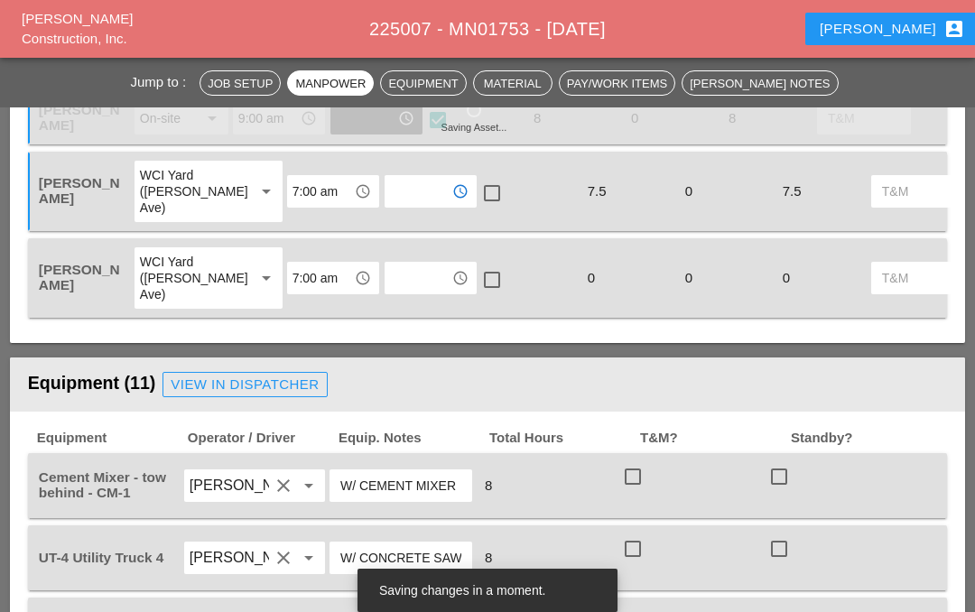
click at [477, 178] on div at bounding box center [492, 193] width 31 height 31
click at [390, 264] on input "text" at bounding box center [418, 278] width 56 height 29
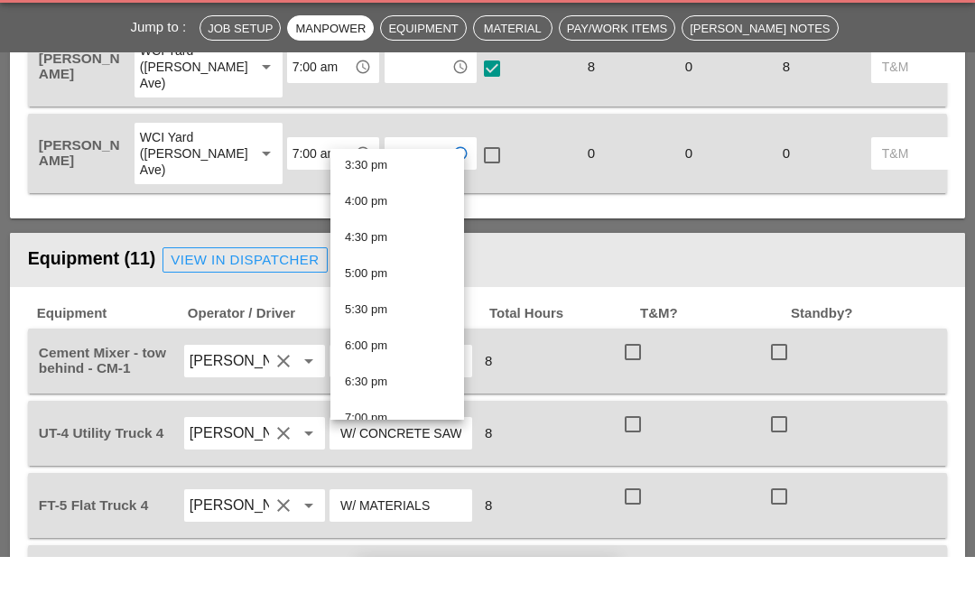
scroll to position [1055, 0]
click at [399, 243] on div "3:00 pm" at bounding box center [397, 254] width 105 height 22
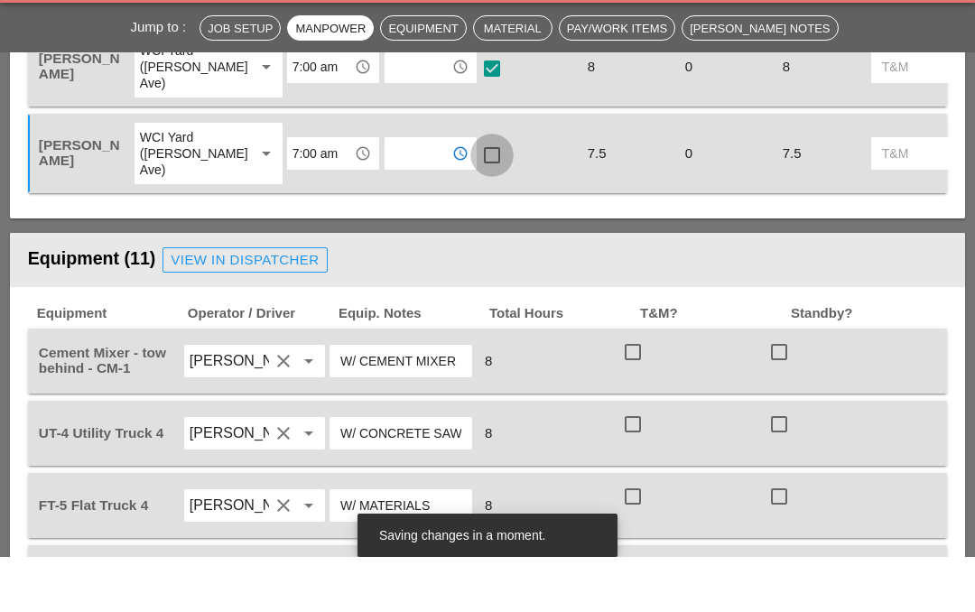
click at [477, 195] on div at bounding box center [492, 210] width 31 height 31
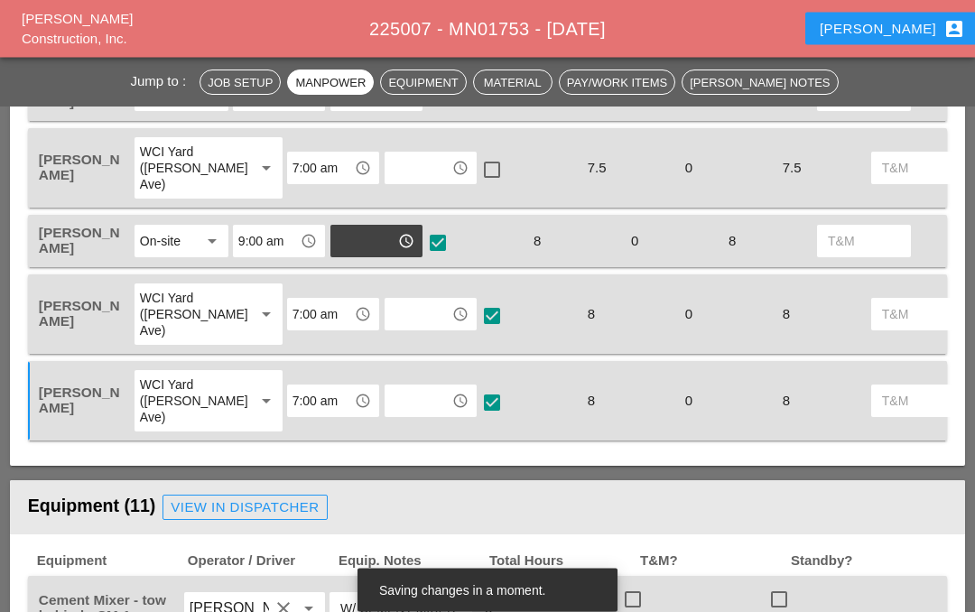
scroll to position [956, 0]
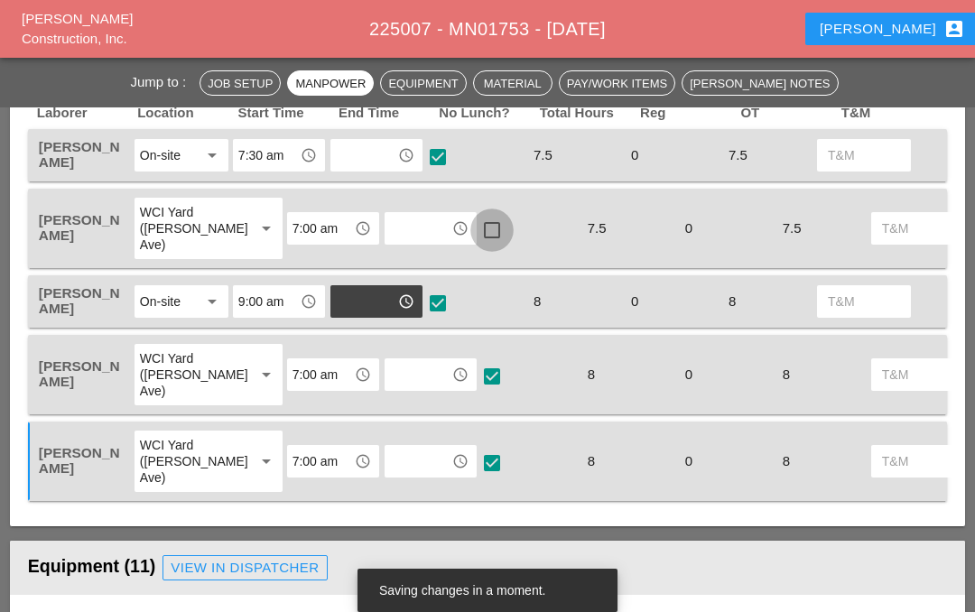
click at [477, 215] on div at bounding box center [492, 230] width 31 height 31
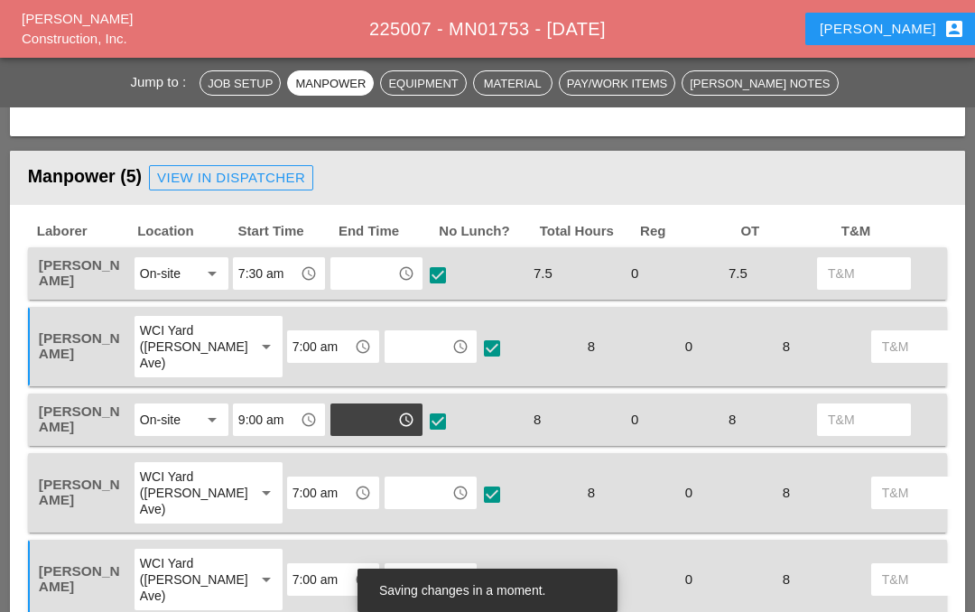
scroll to position [835, 0]
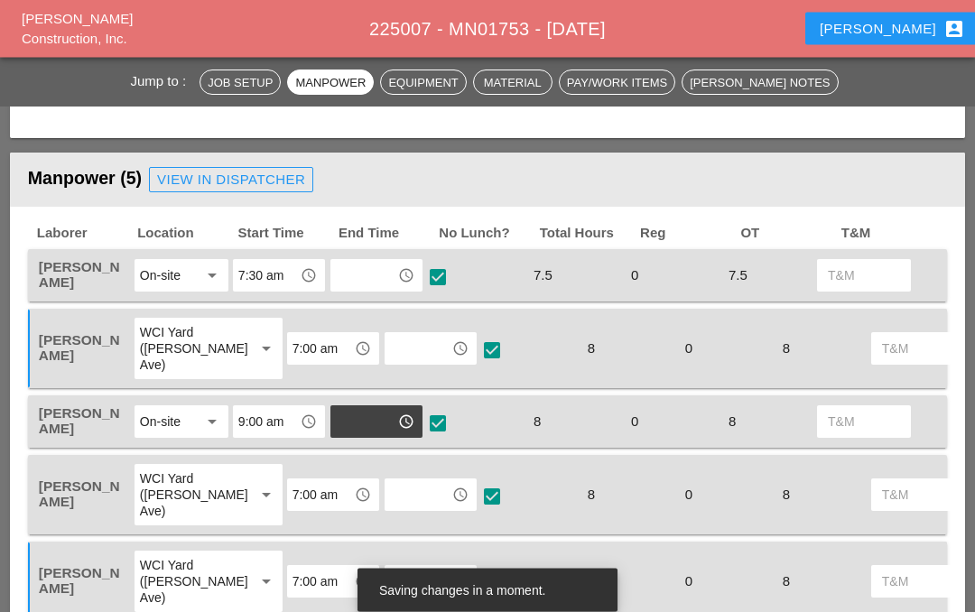
click at [275, 262] on input "7:30 am" at bounding box center [266, 276] width 56 height 29
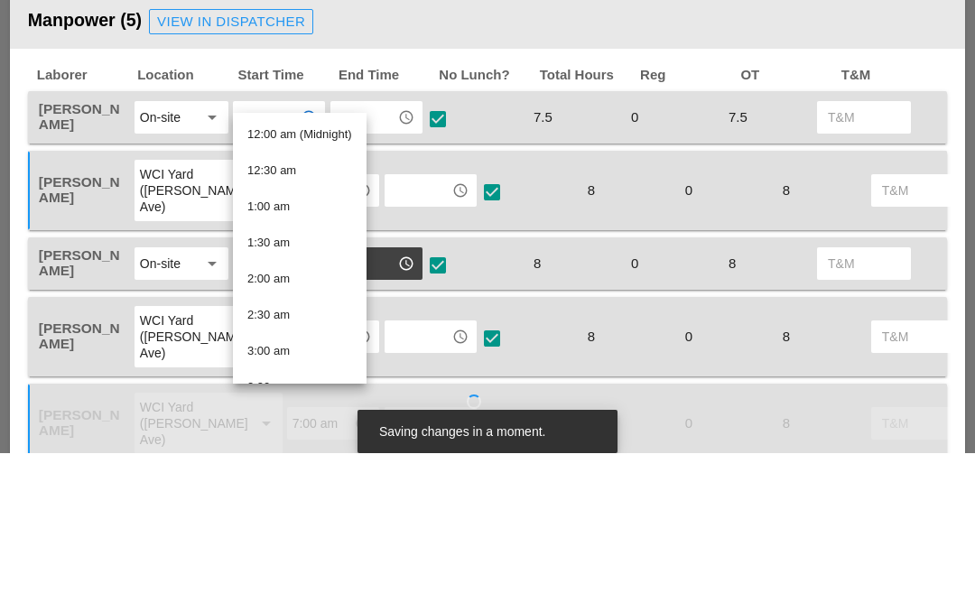
click at [391, 262] on input "text" at bounding box center [364, 276] width 56 height 29
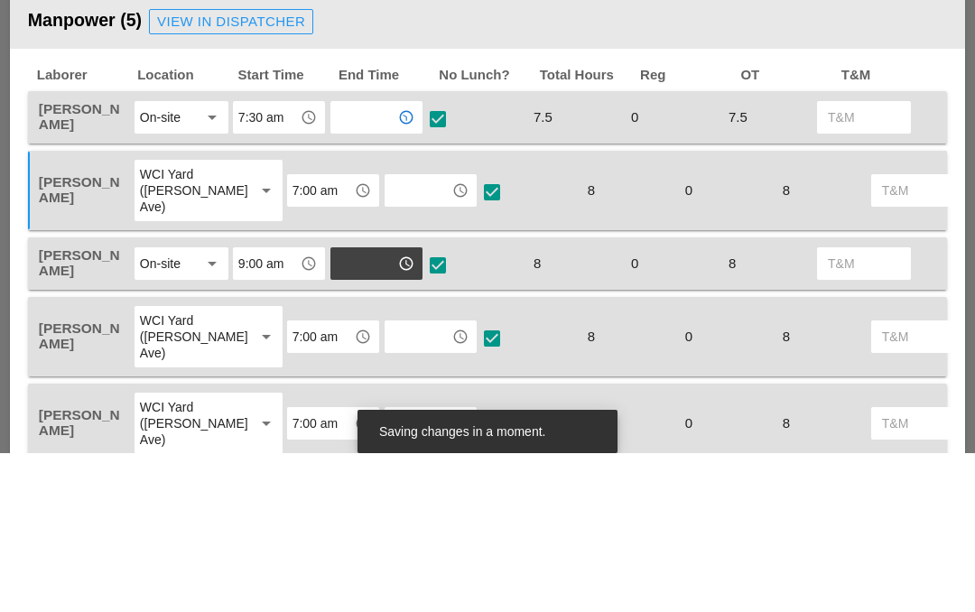
click at [369, 262] on input "text" at bounding box center [364, 276] width 56 height 29
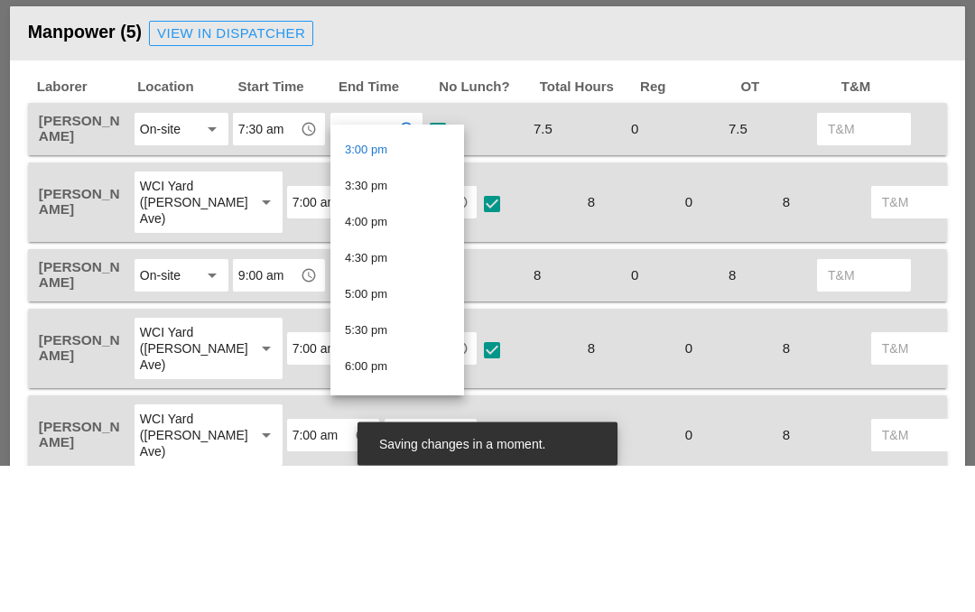
click at [382, 322] on div "3:30 pm" at bounding box center [397, 333] width 105 height 22
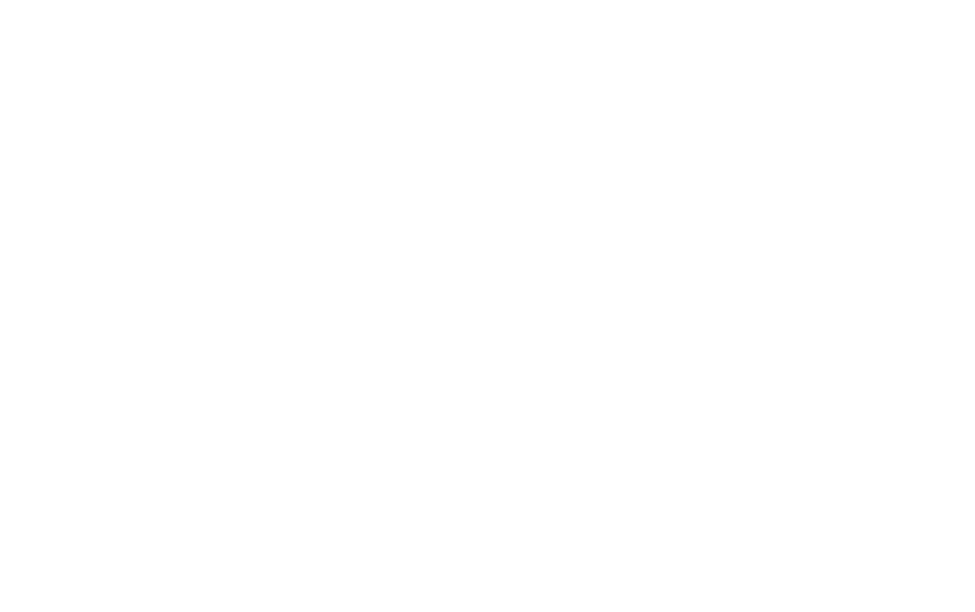
scroll to position [4668, 0]
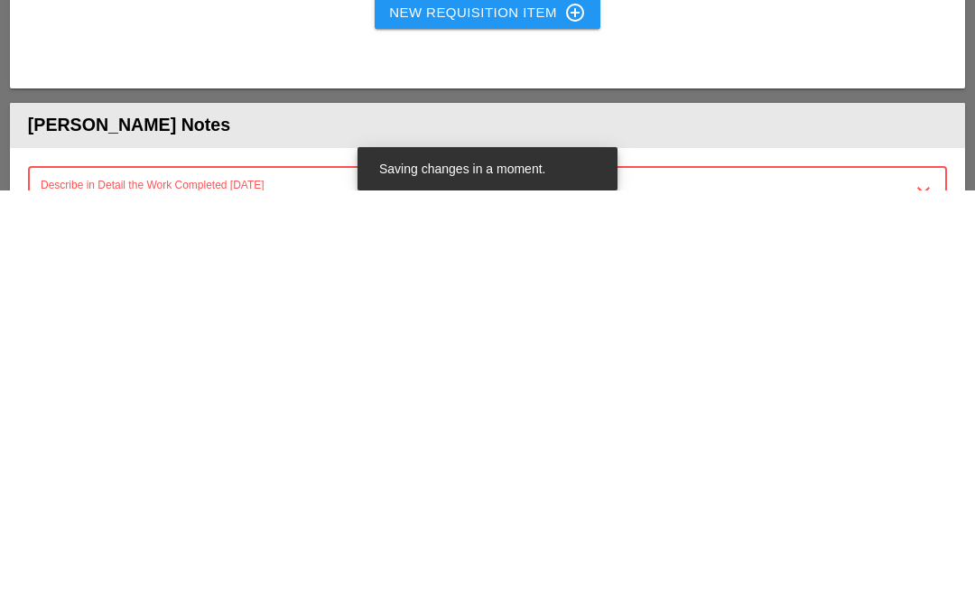
type textarea "Tes"
type textarea "p"
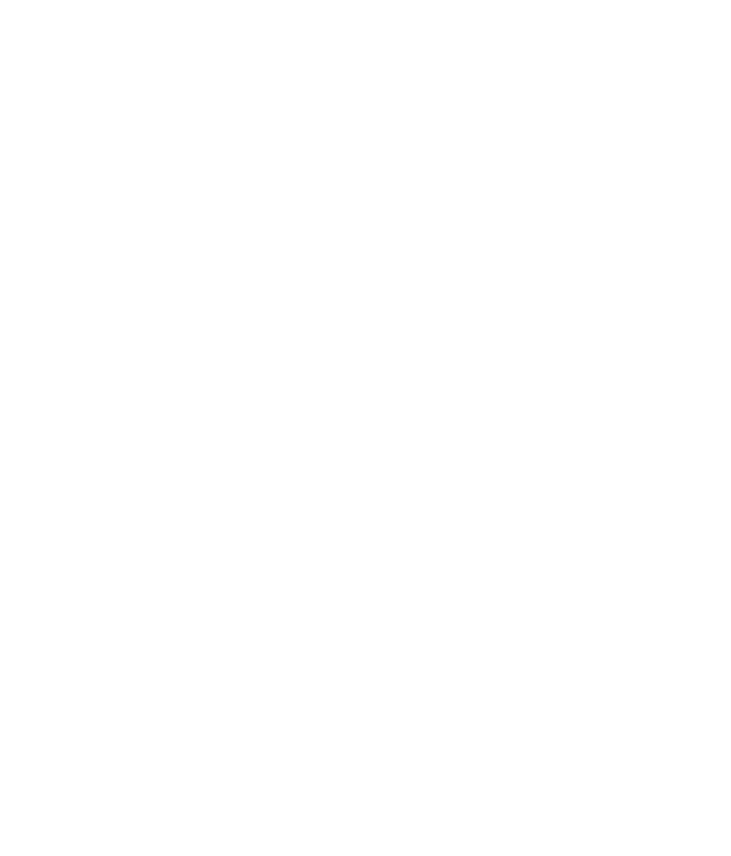
scroll to position [5724, 0]
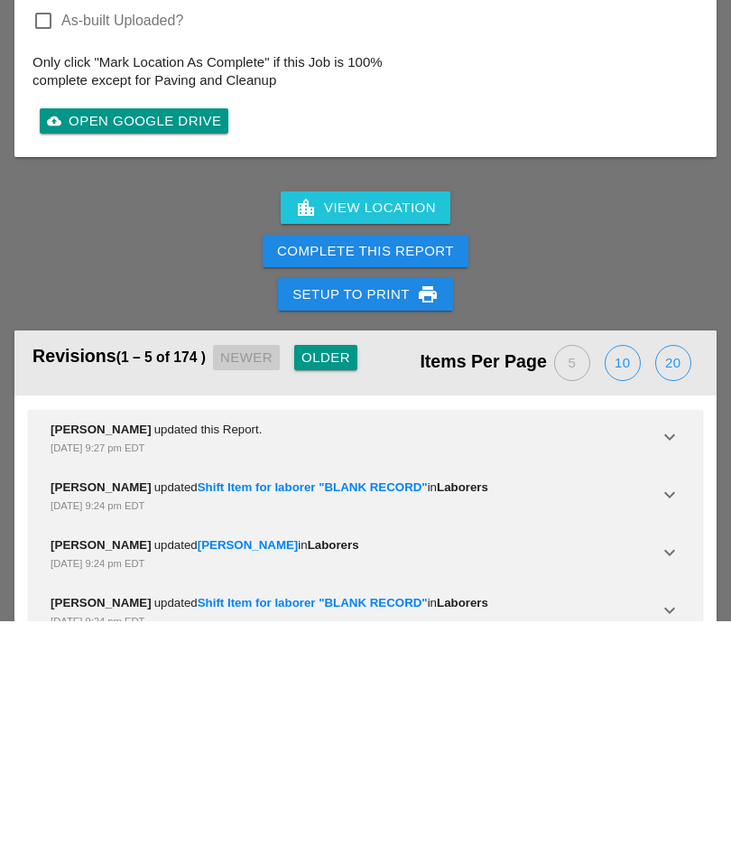
type textarea "Testpit Sawcut start excavation Mh p.o.e completed HH p.o.e completed Duct inst…"
click at [277, 469] on button "Complete This Report" at bounding box center [366, 485] width 206 height 33
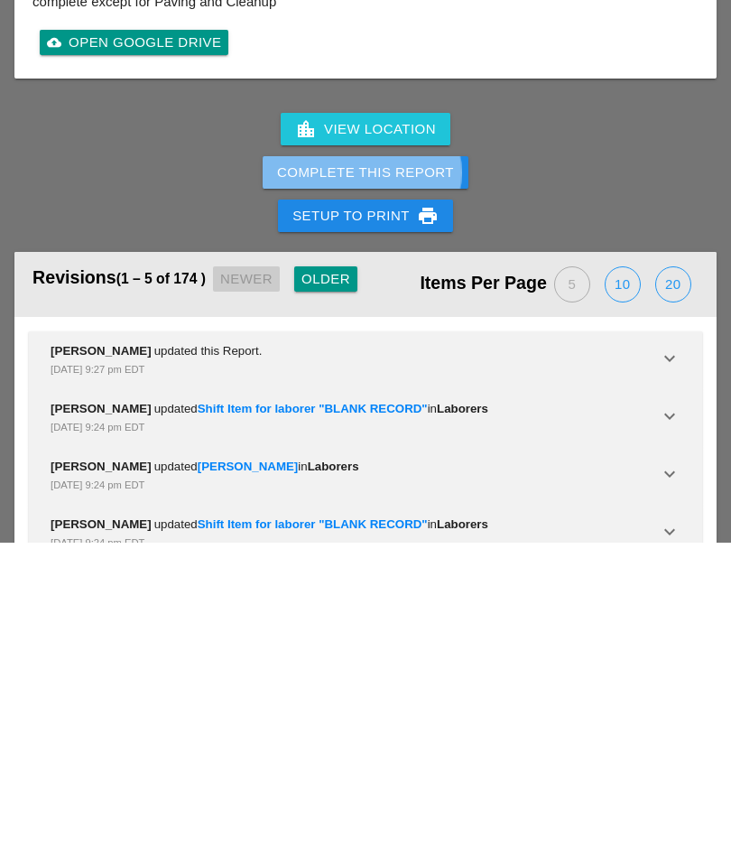
scroll to position [5867, 0]
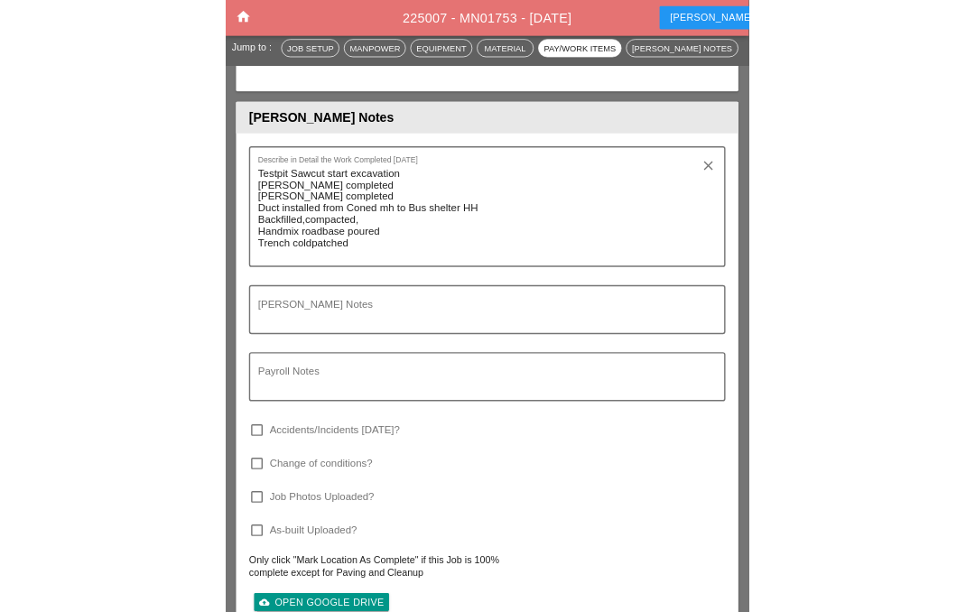
scroll to position [5259, 0]
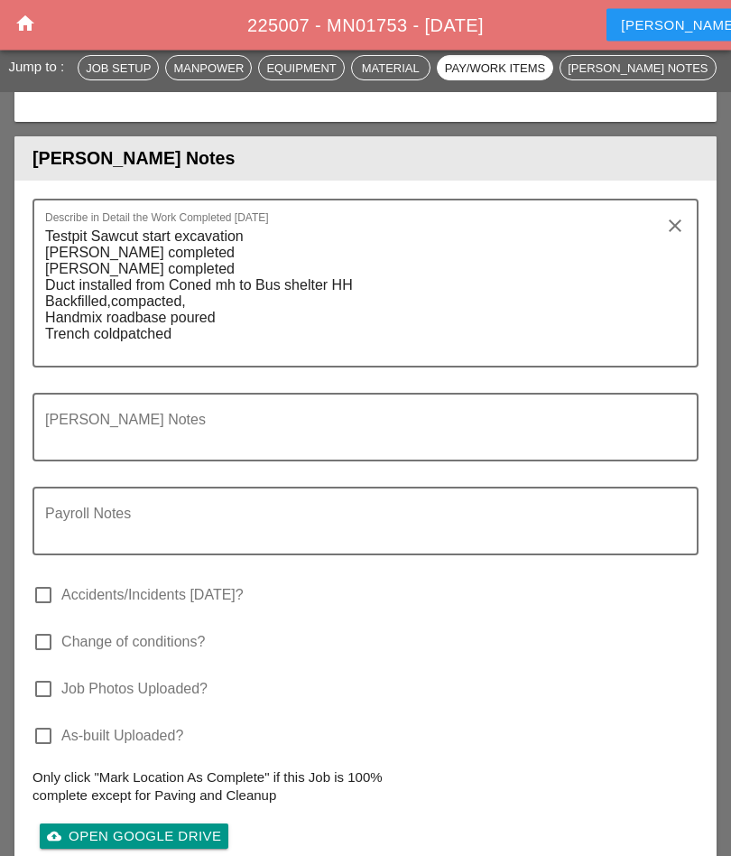
click at [106, 451] on textarea "Foreman's Notes" at bounding box center [358, 438] width 627 height 43
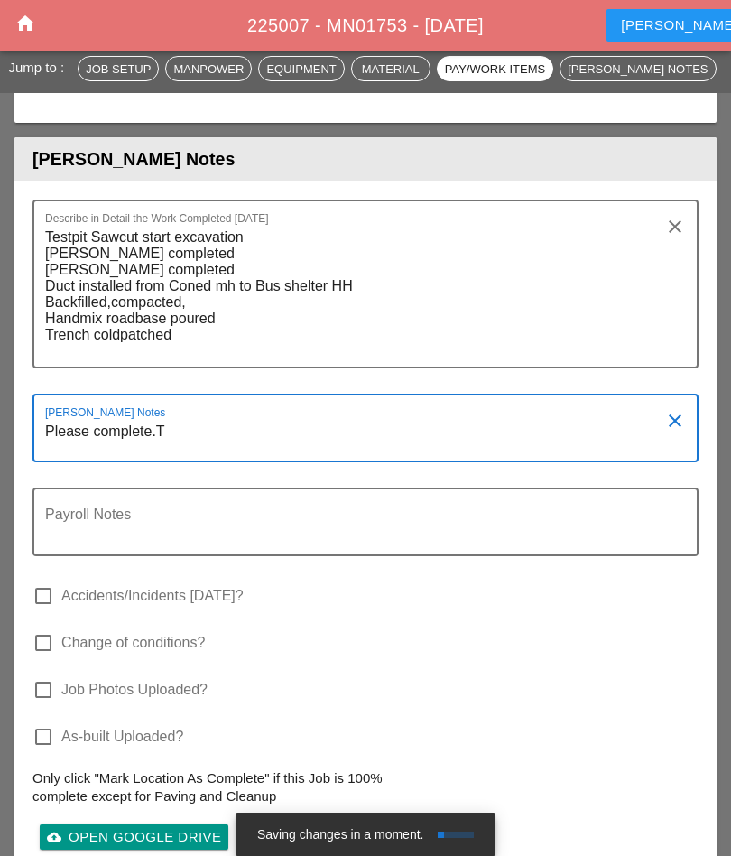
type textarea "Please complete.Ty"
